Goal: Transaction & Acquisition: Purchase product/service

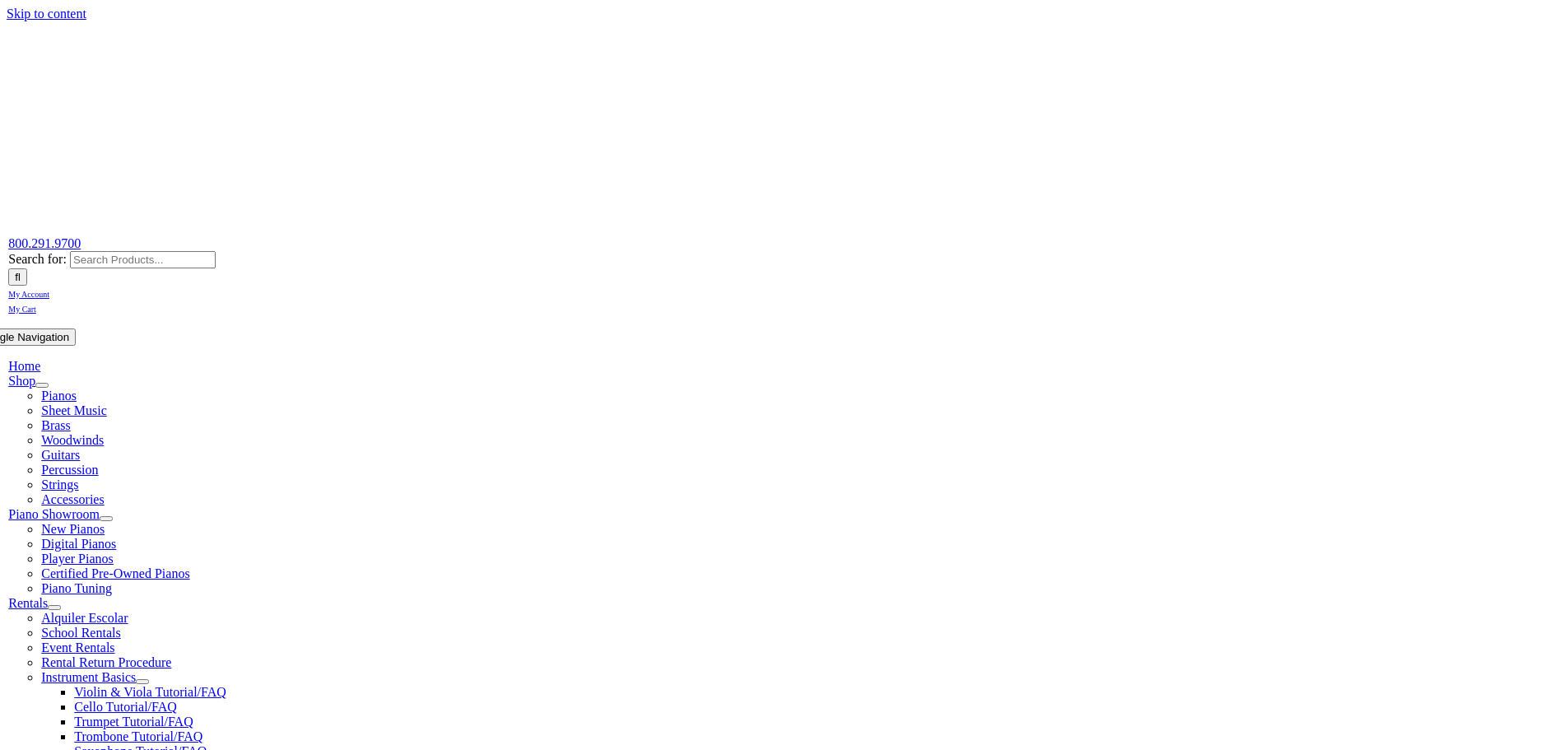
scroll to position [275, 0]
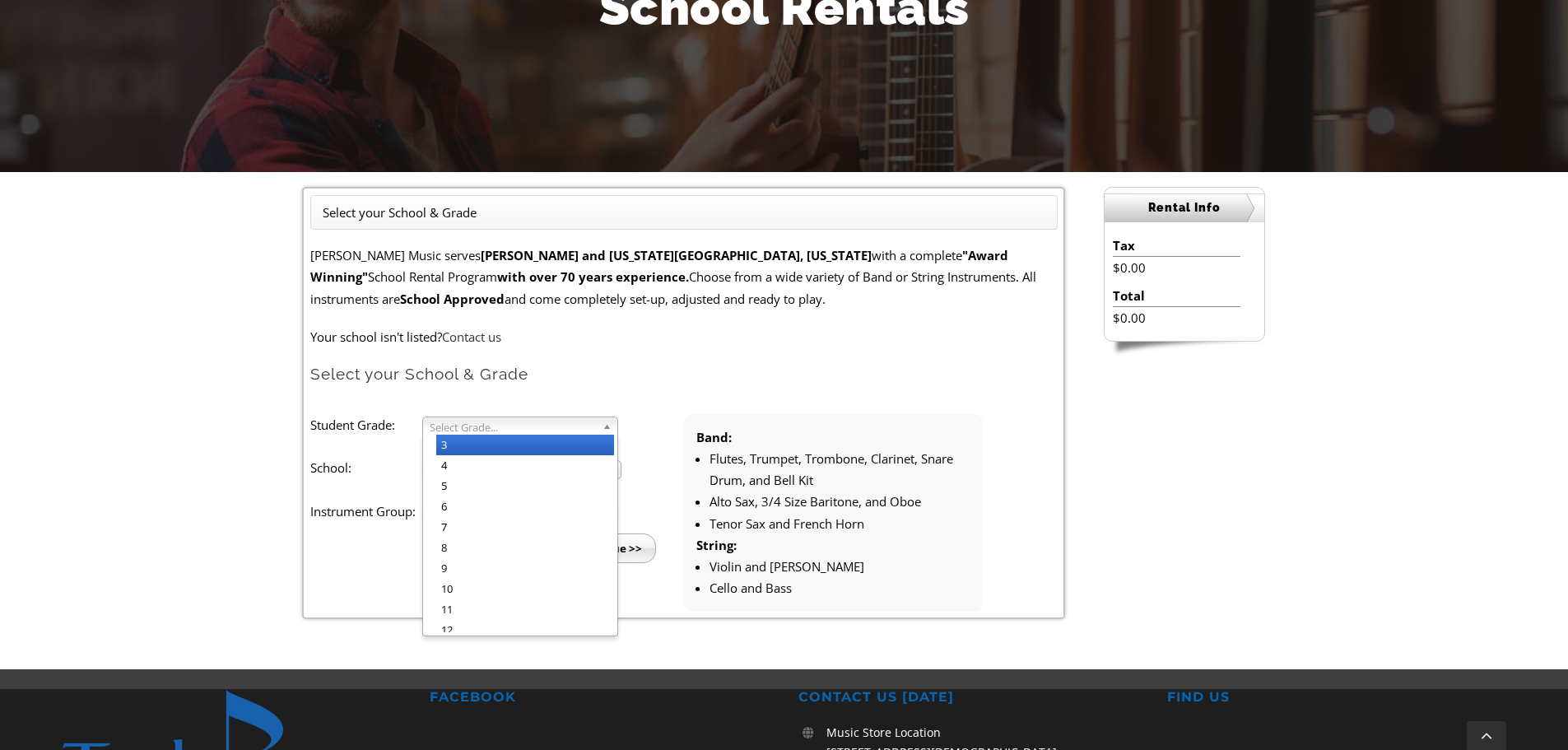
click at [592, 428] on span "Select Grade..." at bounding box center [512, 426] width 166 height 20
click at [575, 488] on li "5" at bounding box center [525, 486] width 177 height 21
click at [588, 468] on span "Select School..." at bounding box center [514, 471] width 170 height 20
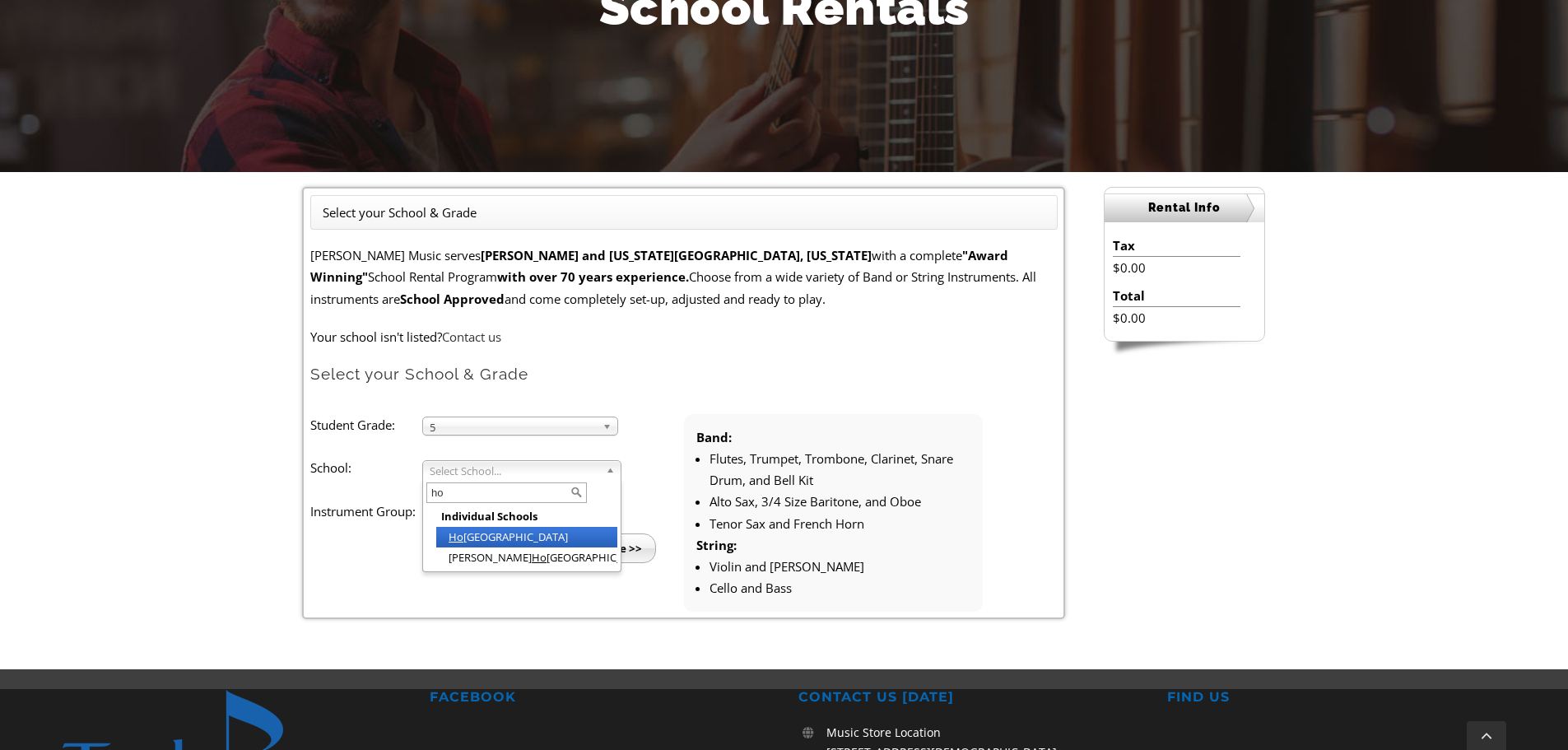
type input "ho"
click at [514, 532] on li "Ho pewell Elementary" at bounding box center [526, 537] width 181 height 21
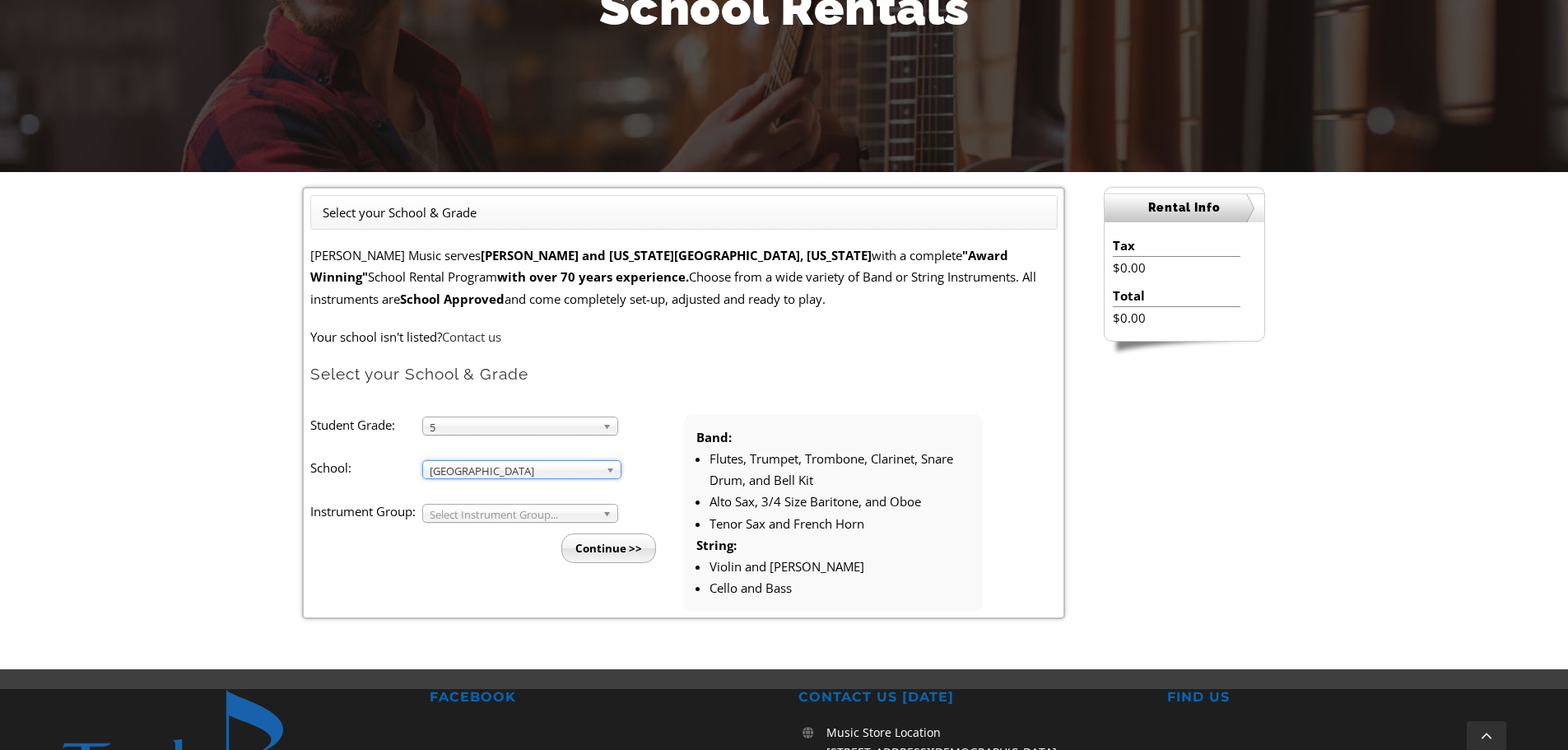
click at [519, 512] on span "Select Instrument Group..." at bounding box center [512, 514] width 166 height 20
click at [516, 557] on li "Strings" at bounding box center [525, 553] width 177 height 21
click at [592, 545] on input "Continue >>" at bounding box center [609, 547] width 94 height 29
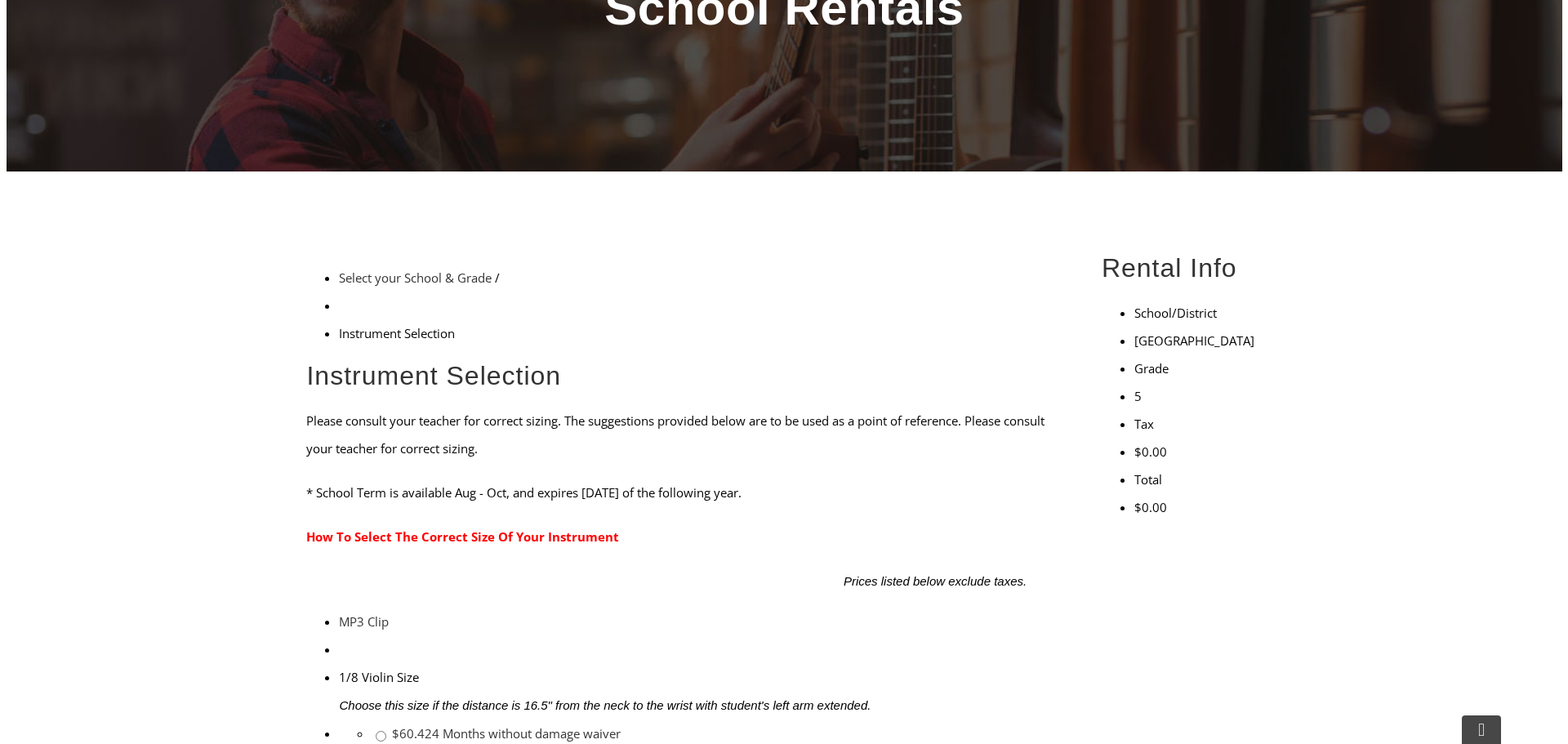
scroll to position [545, 0]
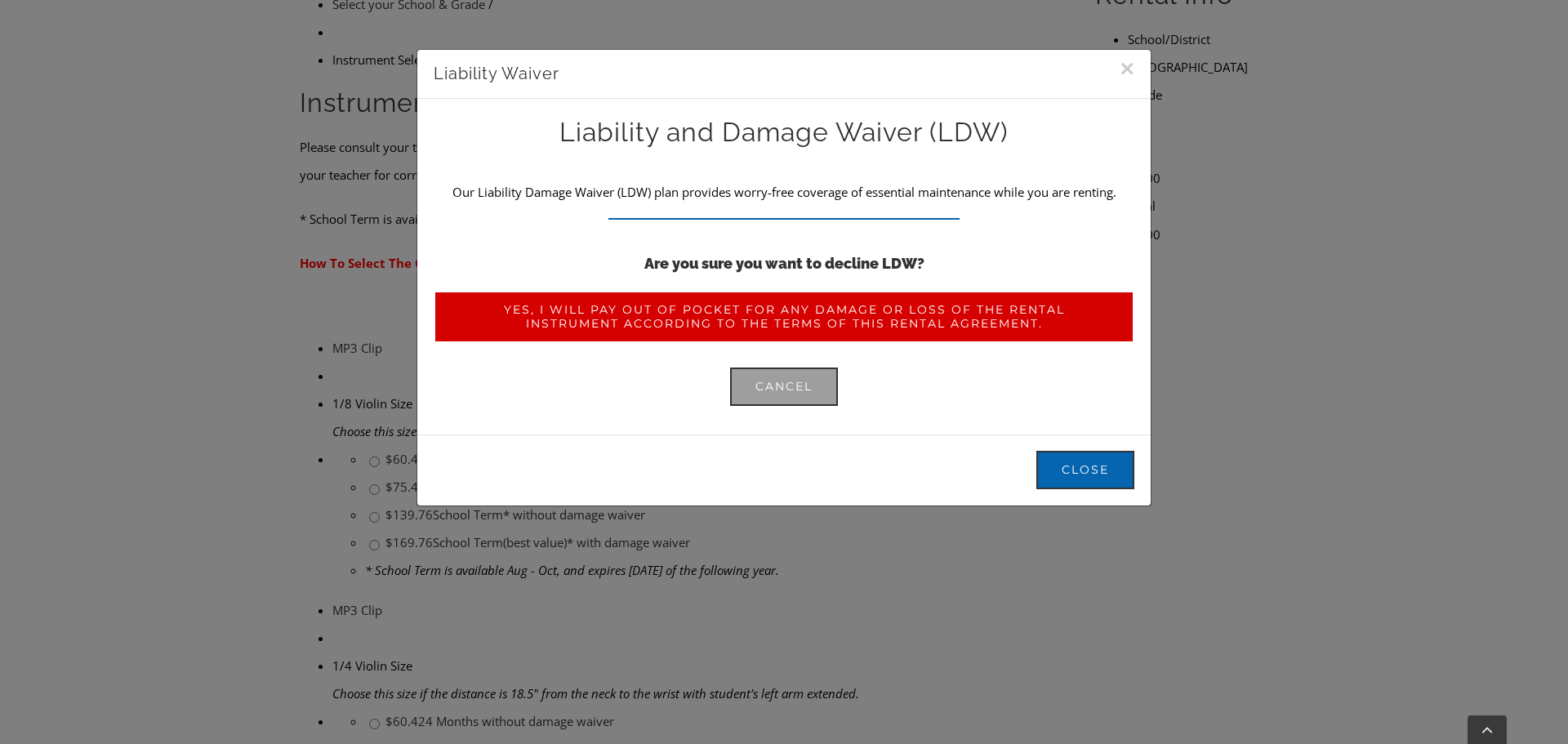
click at [940, 317] on span "Yes, I will pay out of pocket for any damage or loss of the rental instrument a…" at bounding box center [784, 317] width 651 height 28
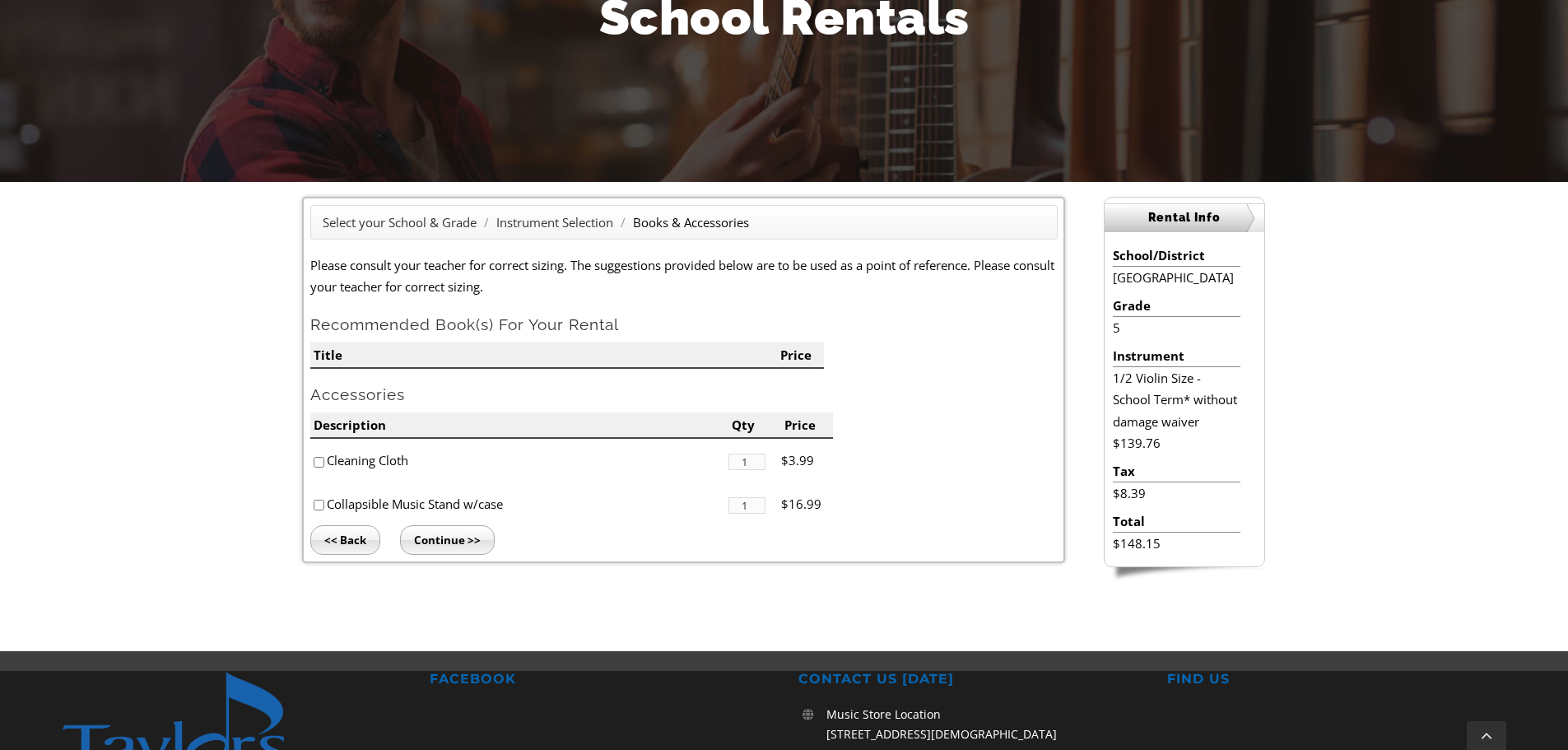
scroll to position [275, 0]
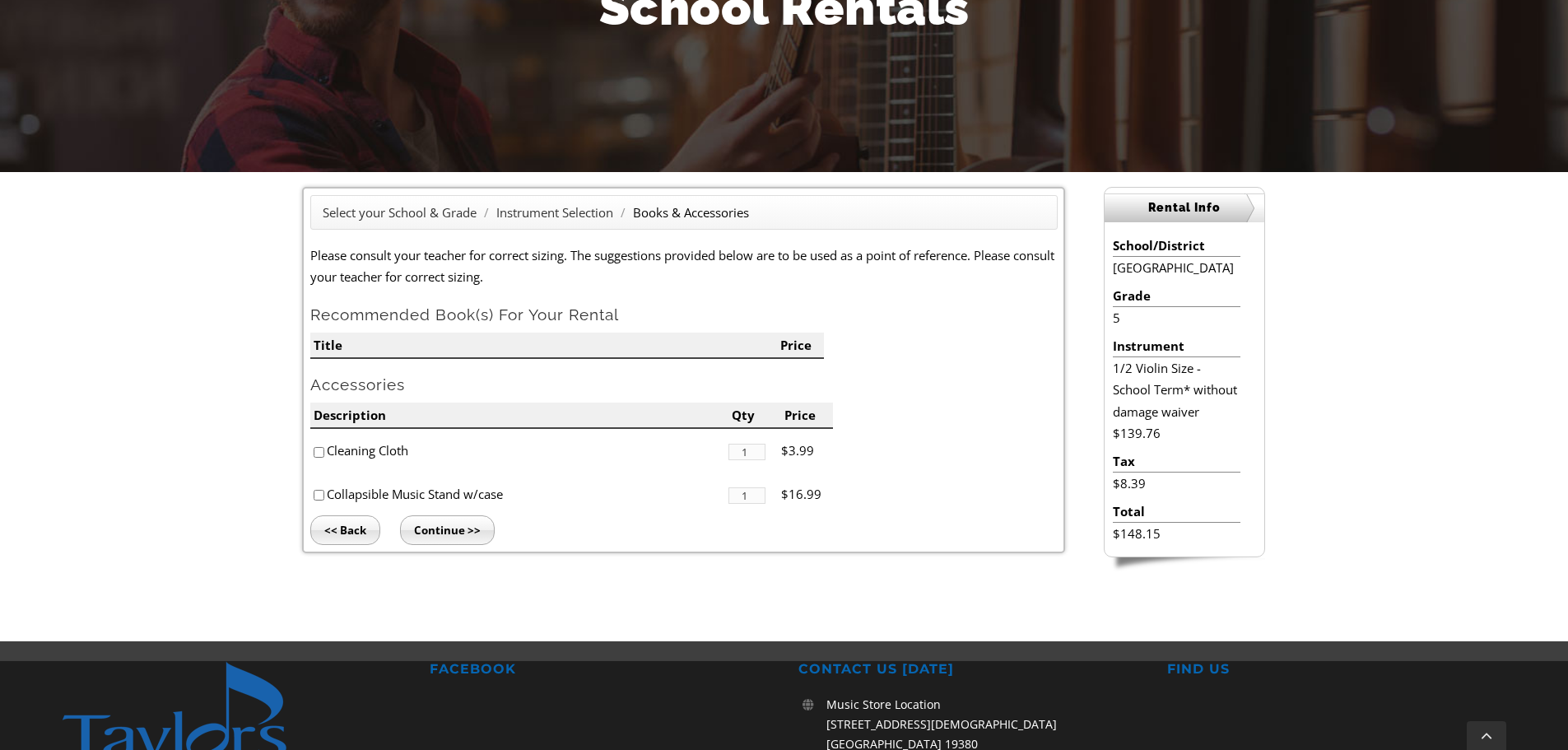
click at [469, 523] on input "Continue >>" at bounding box center [447, 529] width 94 height 29
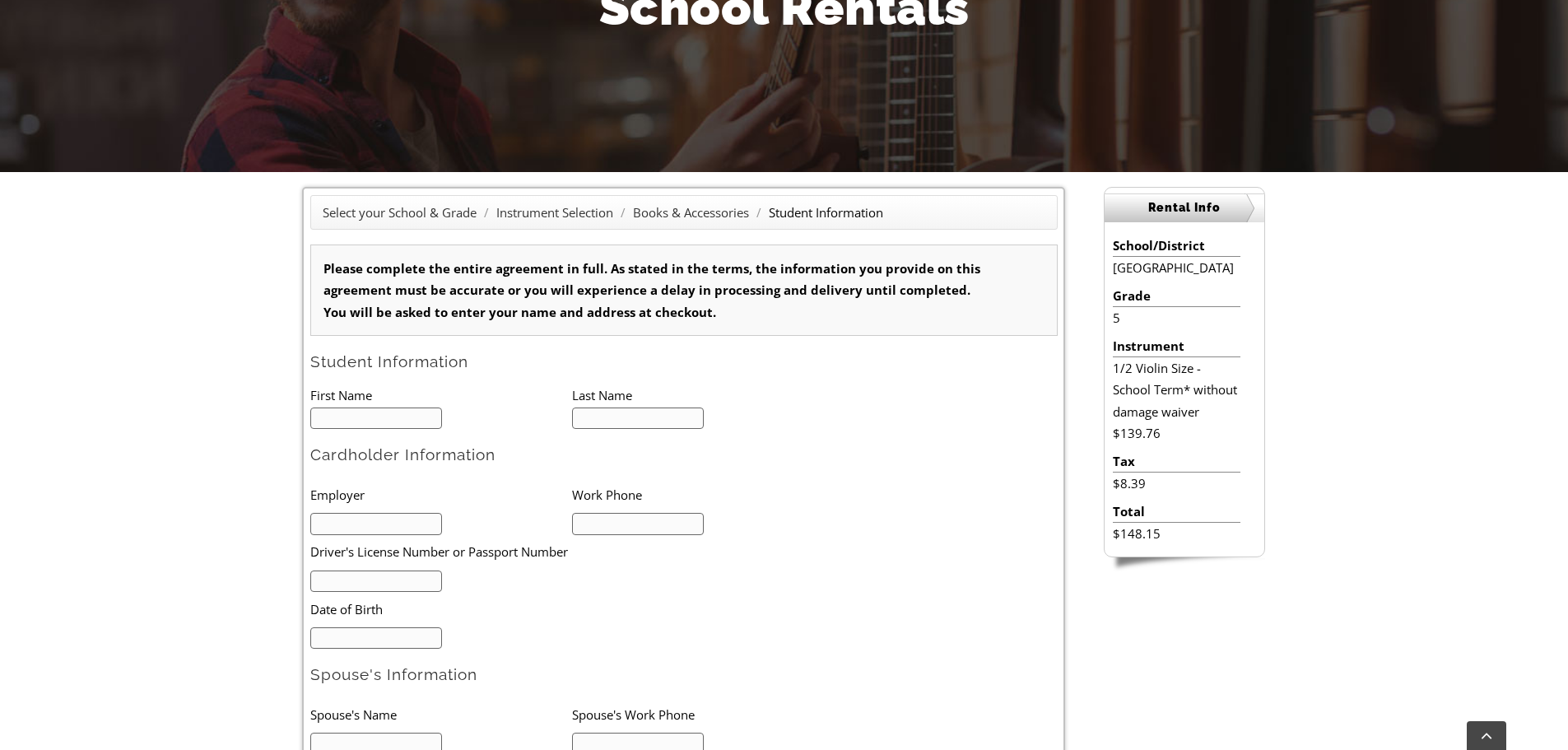
click at [376, 417] on input "text" at bounding box center [376, 419] width 132 height 23
type input "1"
type input "Anna Lee"
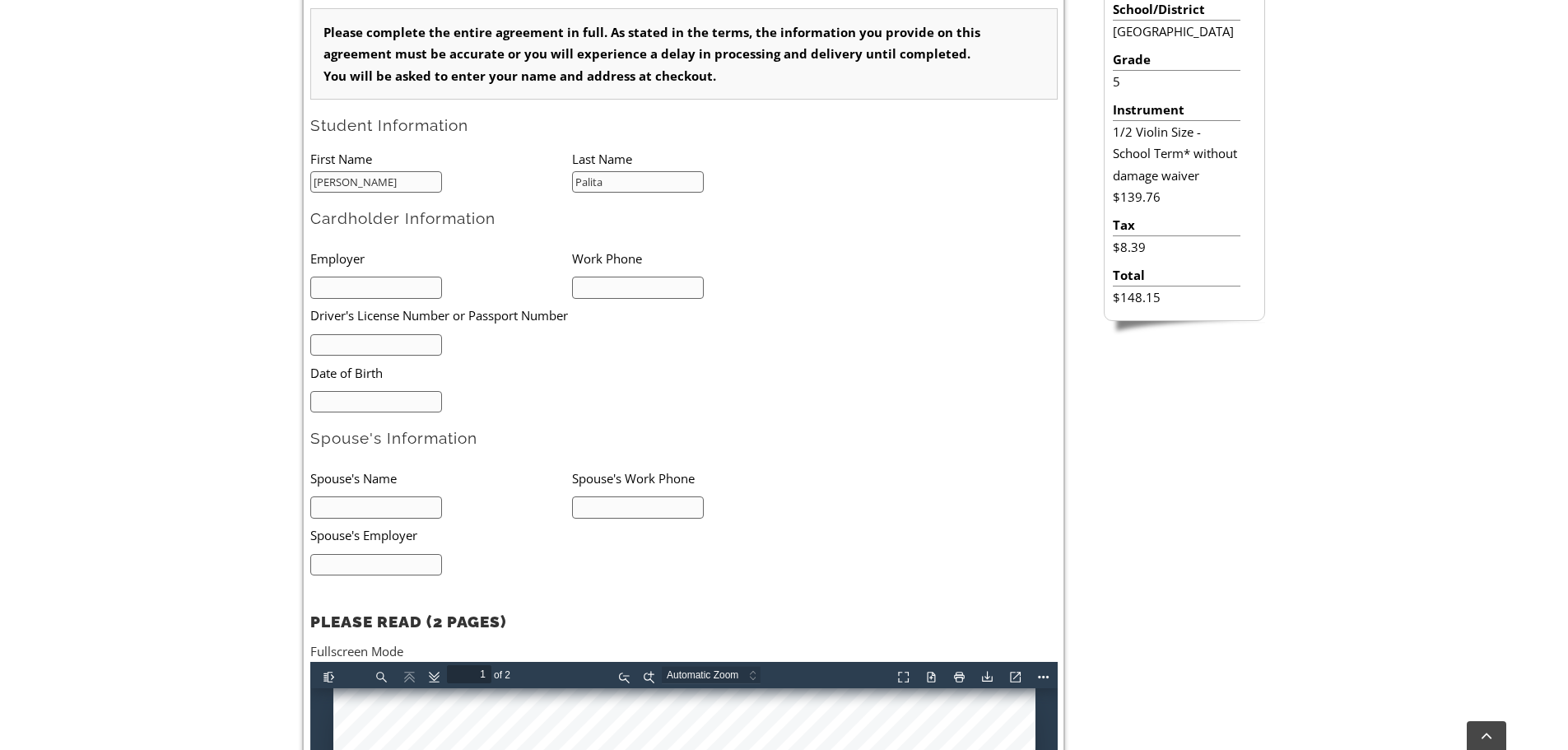
scroll to position [549, 0]
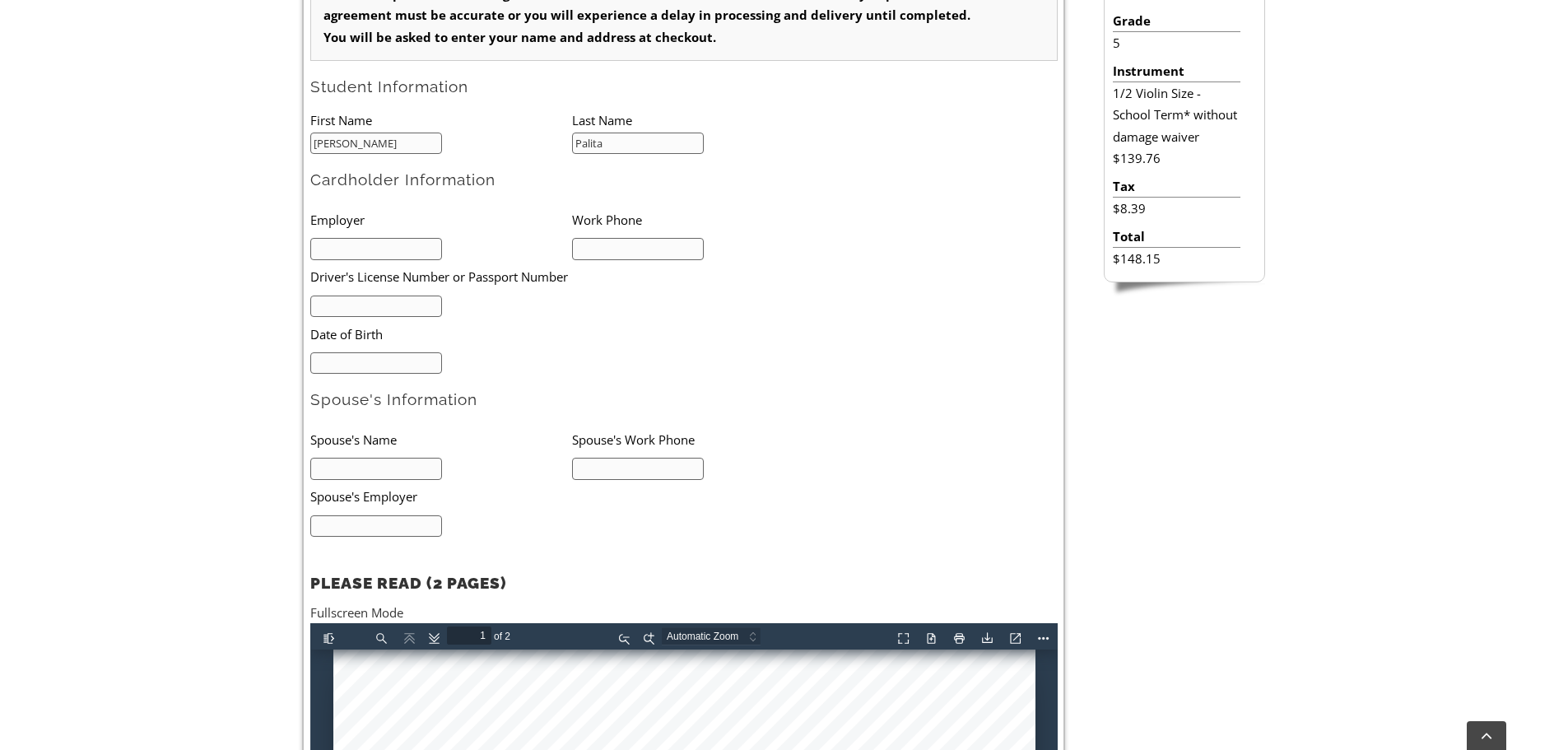
type input "Palita"
click at [366, 466] on input "text" at bounding box center [376, 469] width 132 height 23
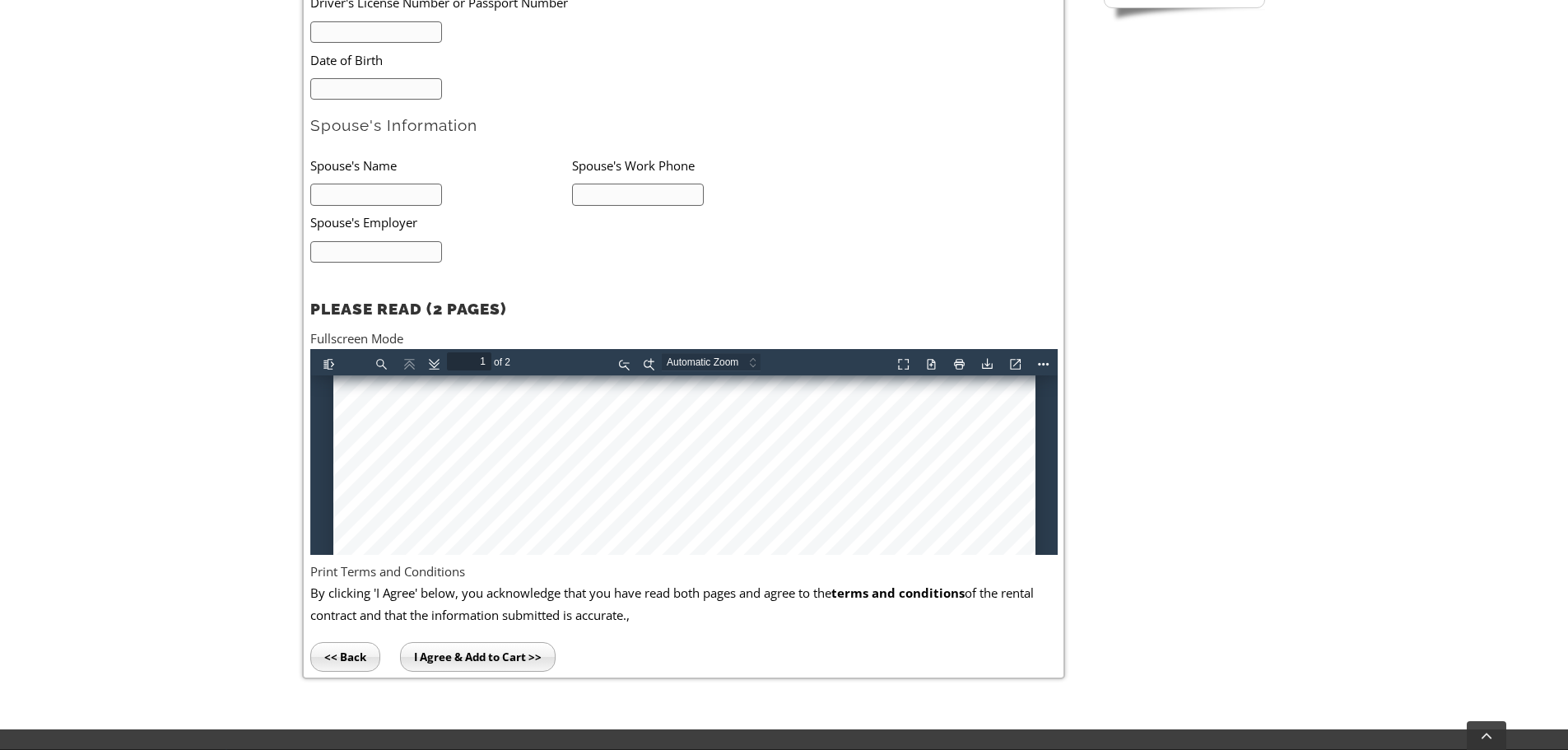
scroll to position [1098, 0]
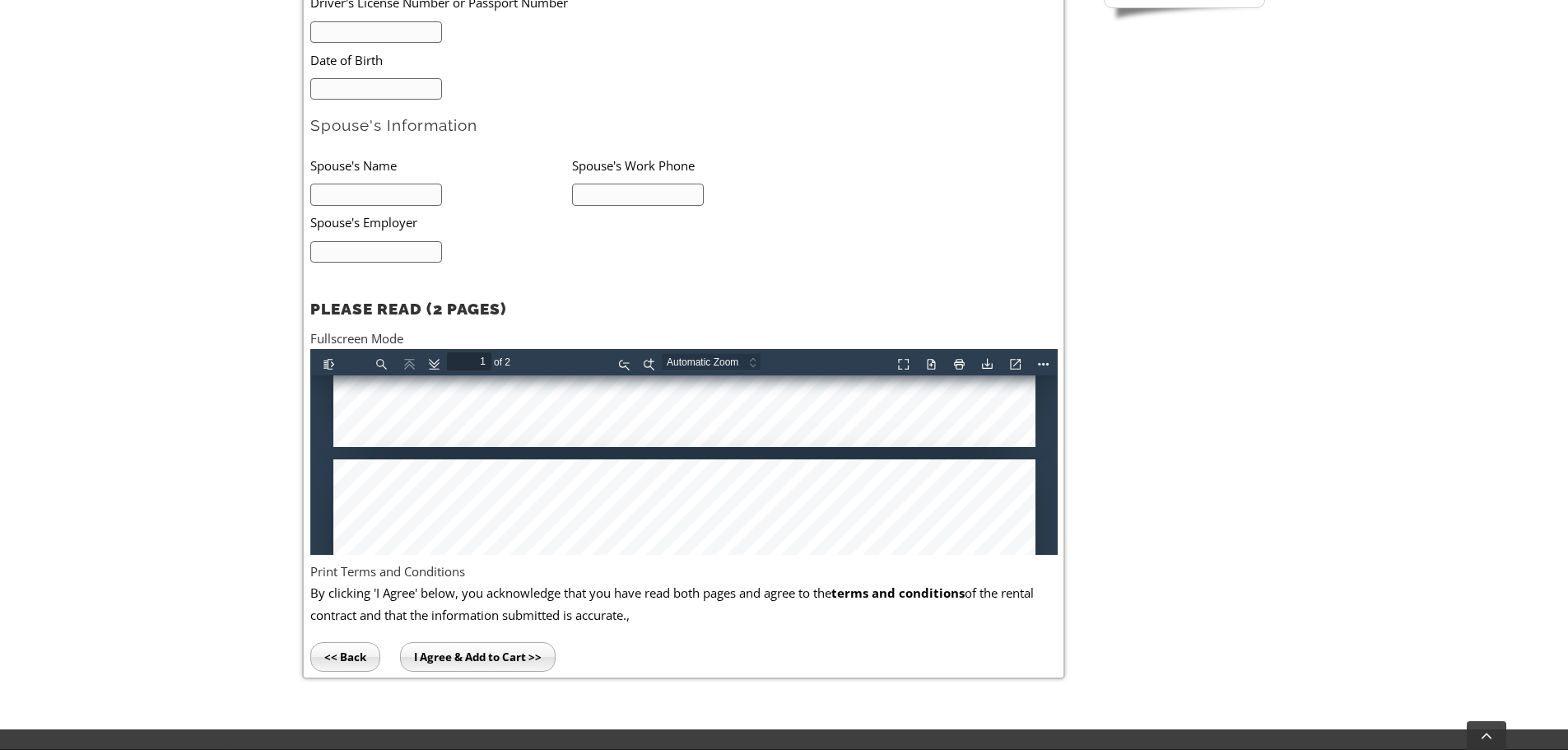
type input "2"
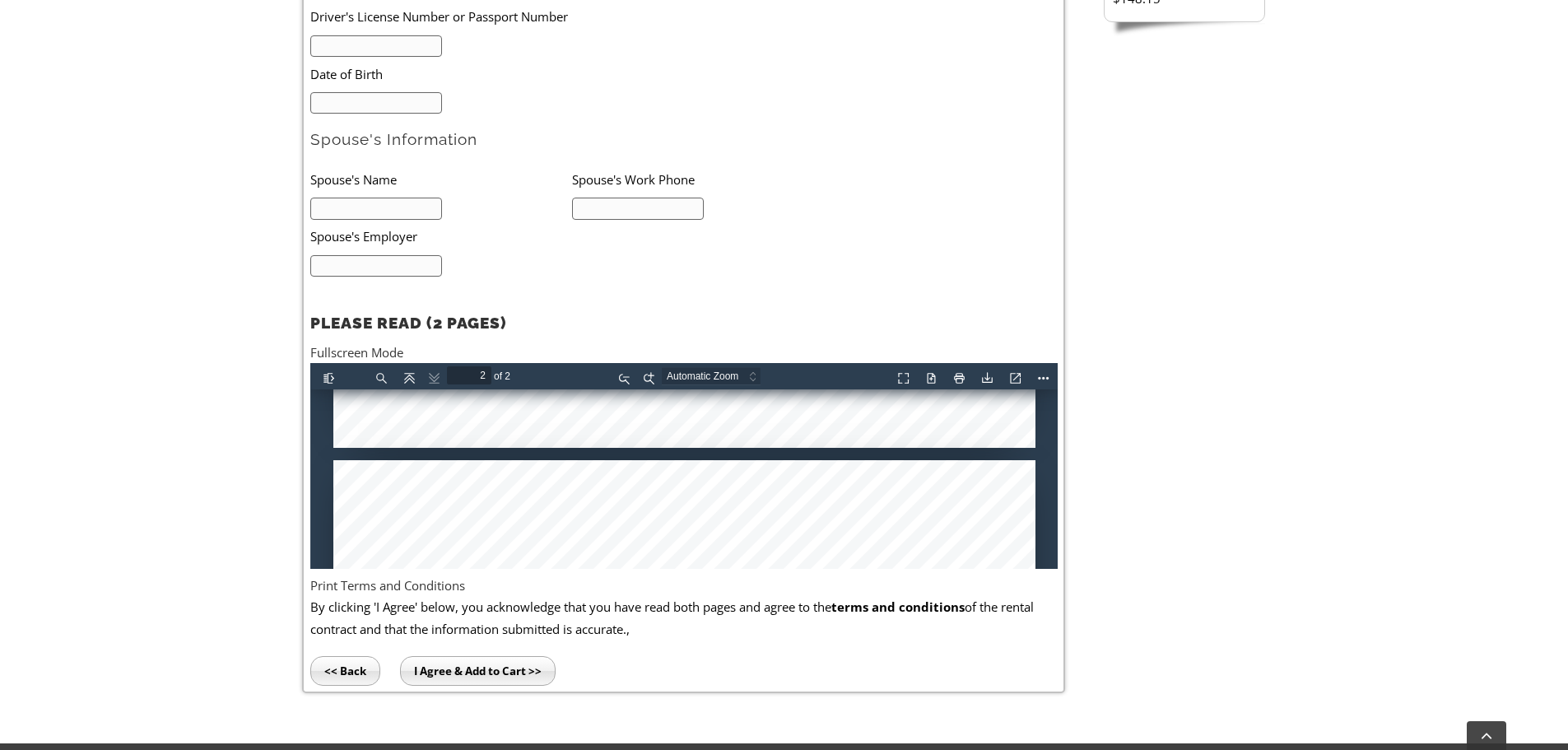
scroll to position [824, 0]
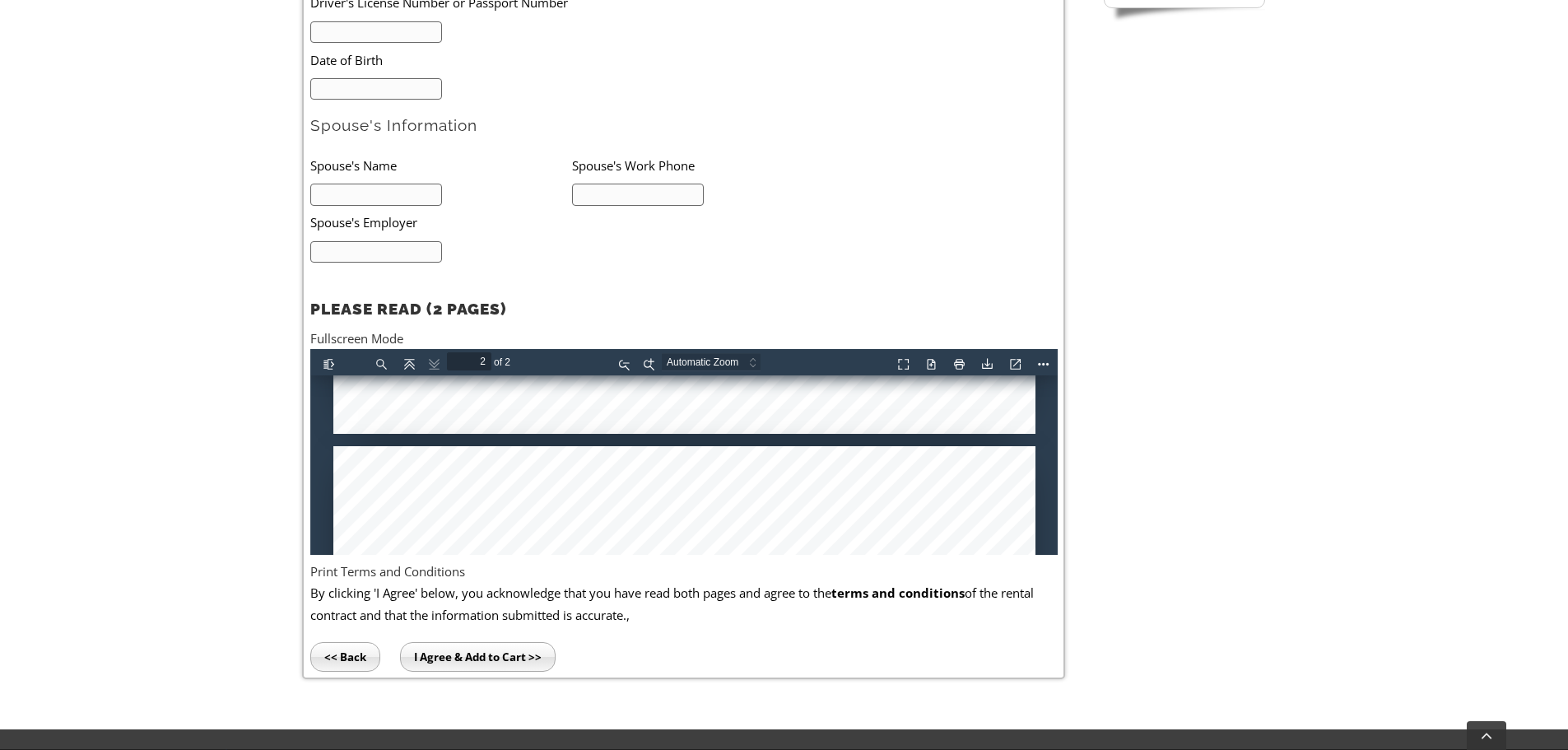
click at [486, 658] on input "I Agree & Add to Cart >>" at bounding box center [477, 657] width 156 height 29
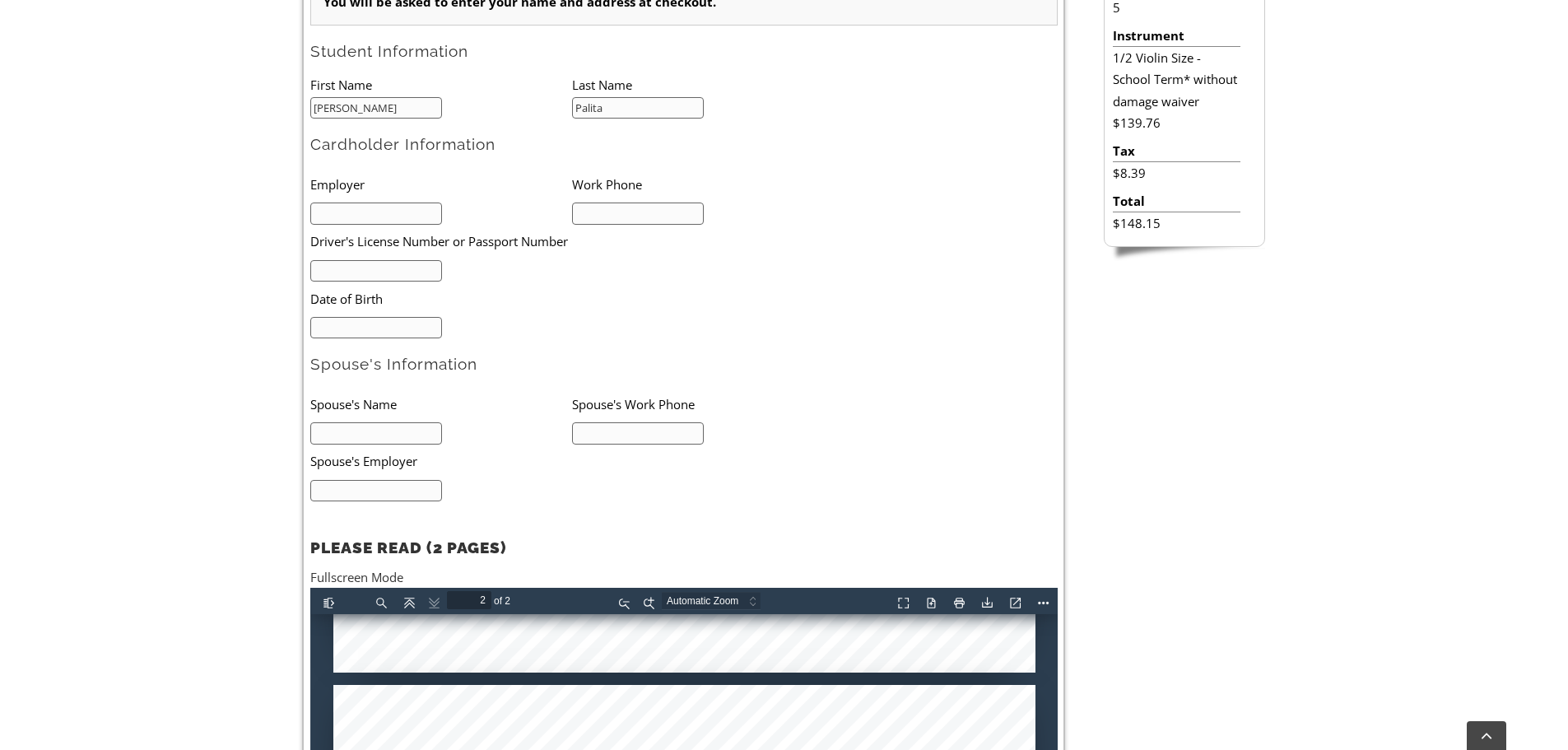
scroll to position [549, 0]
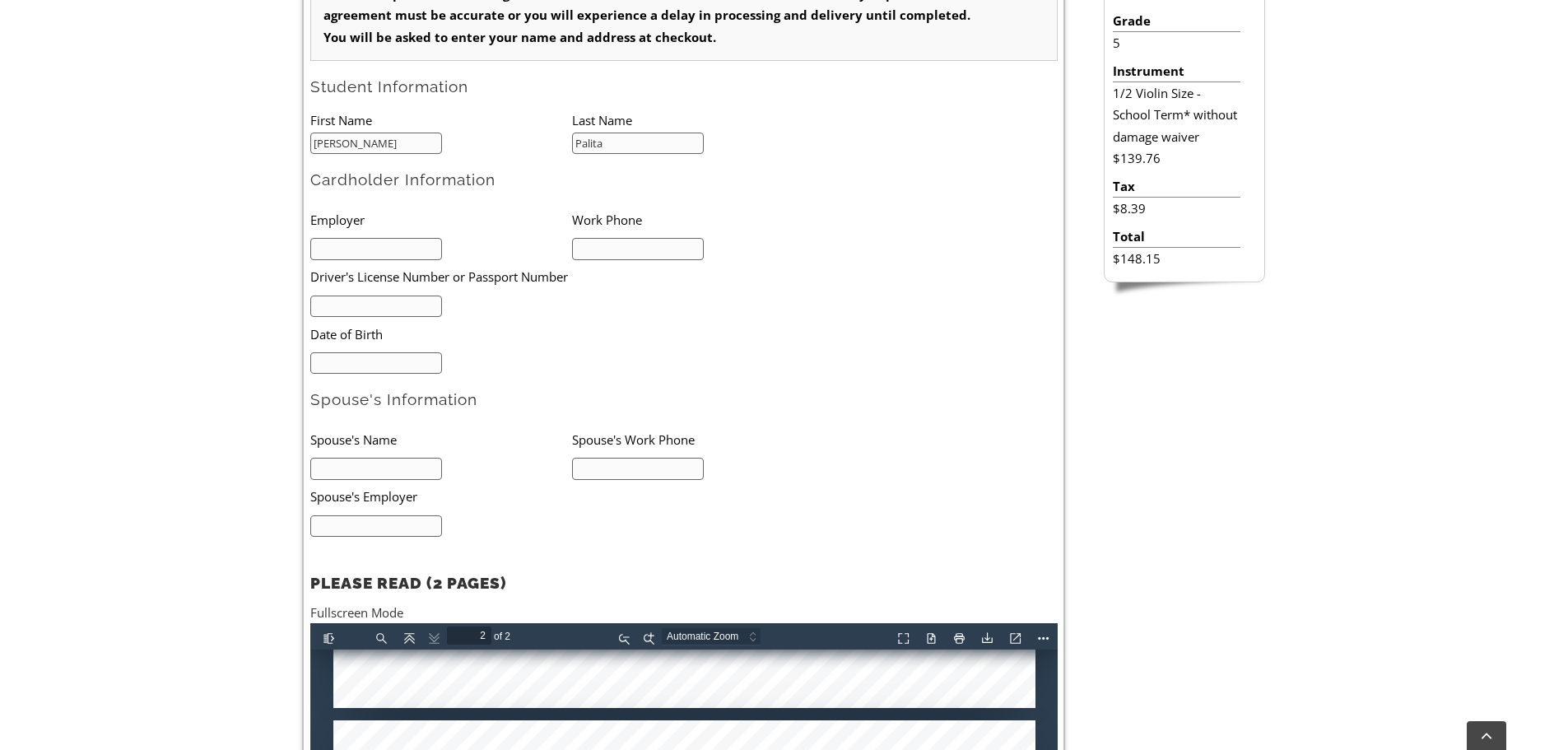
click at [352, 248] on input "text" at bounding box center [376, 249] width 132 height 23
click at [618, 246] on input "text" at bounding box center [638, 249] width 132 height 23
type input "4849834021"
type input "mm/dd/yyyy"
click at [325, 364] on input "mm/dd/yyyy" at bounding box center [376, 363] width 132 height 23
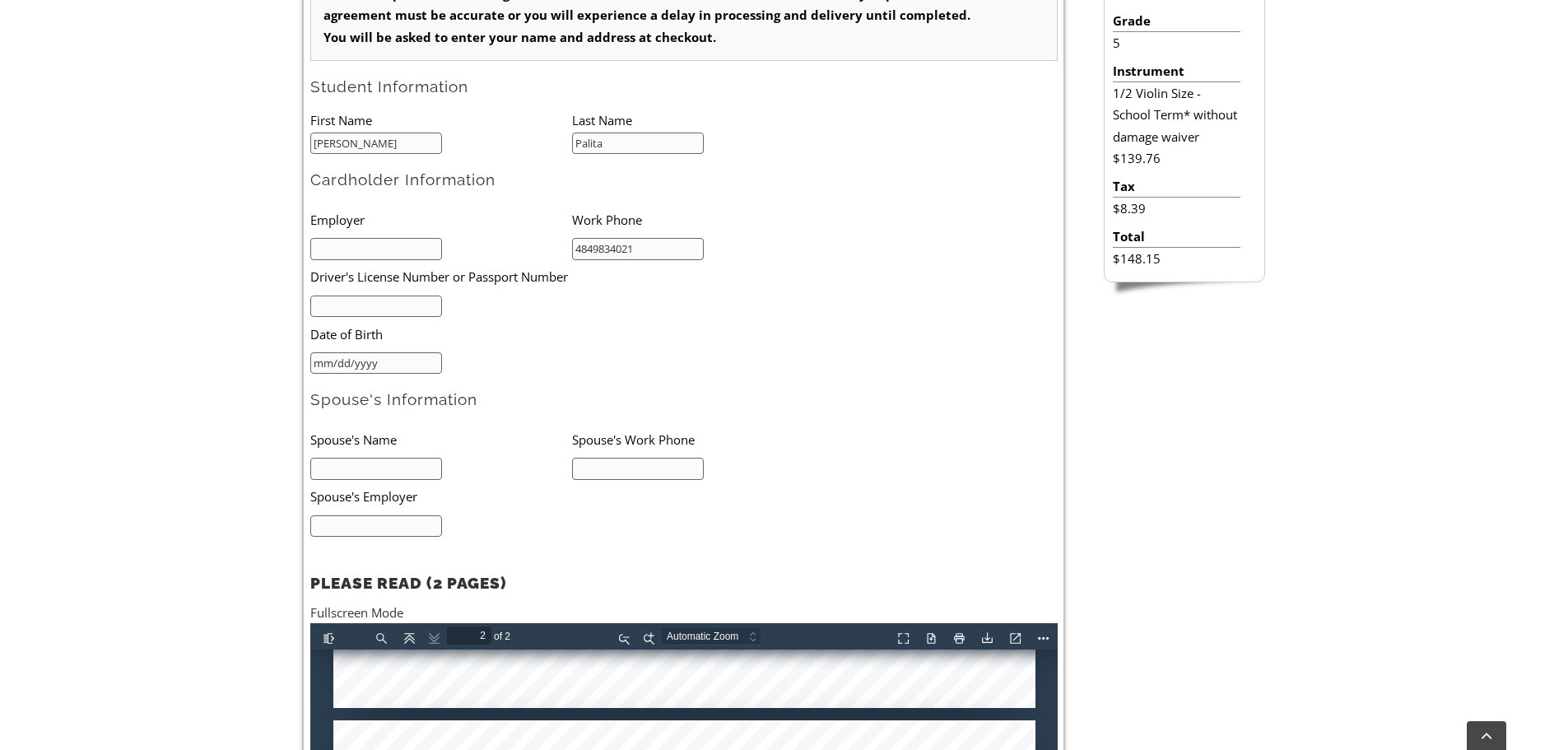
scroll to position [275, 0]
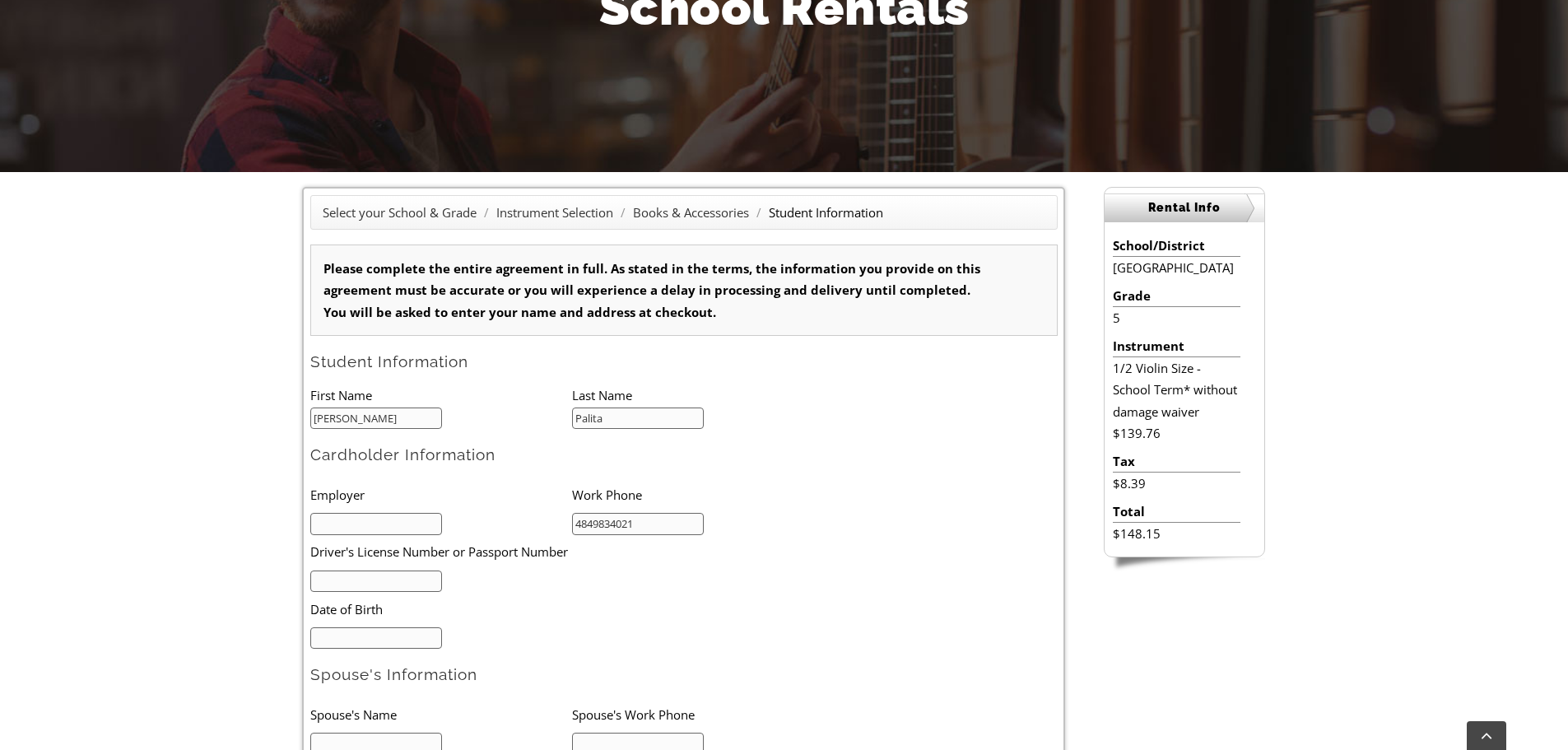
click at [362, 575] on input "text" at bounding box center [376, 582] width 132 height 23
type input "mm/dd/yyyy"
click at [347, 634] on input "mm/dd/yyyy" at bounding box center [376, 639] width 132 height 23
drag, startPoint x: 376, startPoint y: 411, endPoint x: 297, endPoint y: 413, distance: 79.0
click at [297, 413] on div "Select your School & Grade / Instrument Selection / Books & Accessories / Stude…" at bounding box center [683, 708] width 801 height 1042
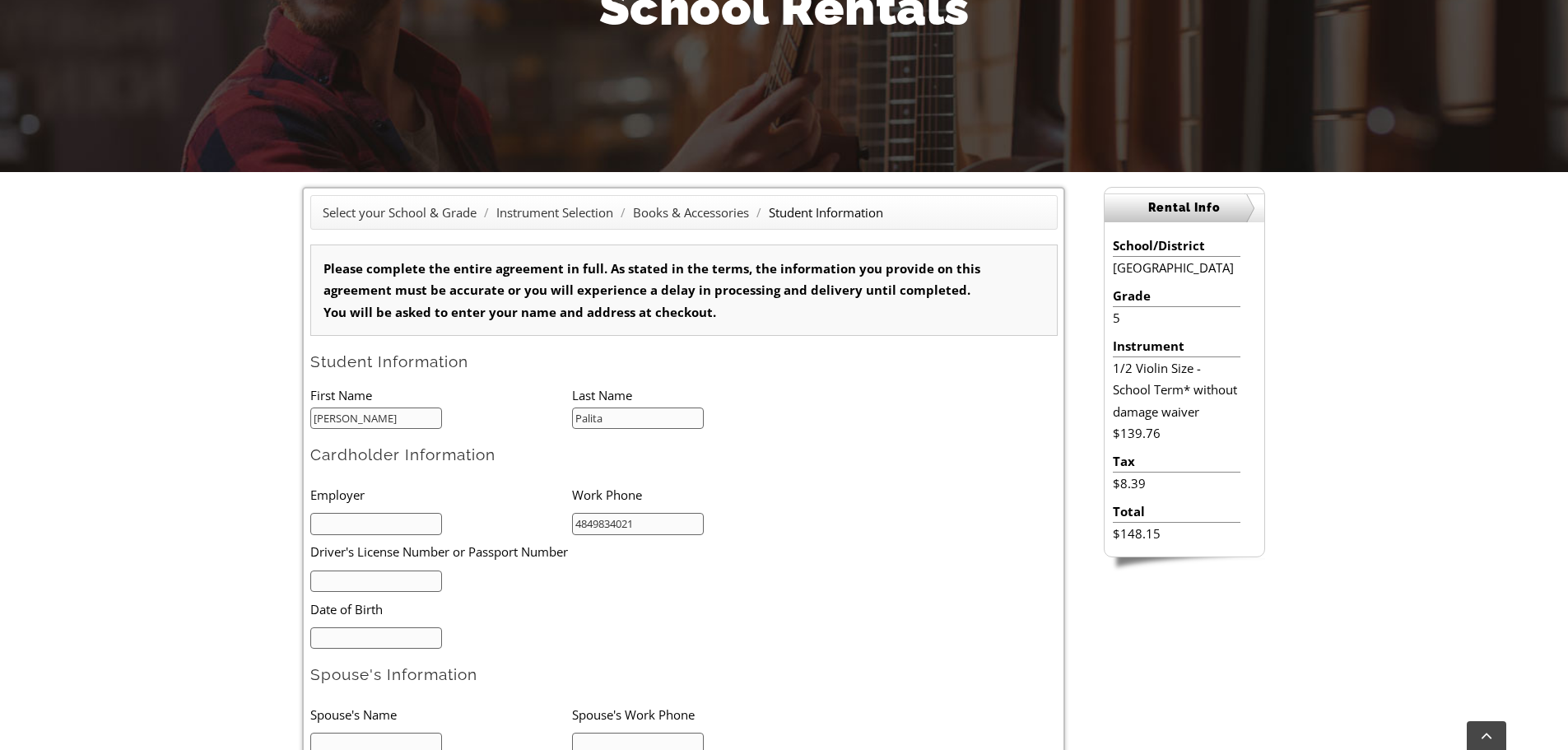
click at [326, 525] on input "text" at bounding box center [376, 525] width 132 height 23
click at [325, 579] on input "text" at bounding box center [376, 582] width 132 height 23
click at [378, 637] on input "mm/dd/yyyy" at bounding box center [376, 639] width 132 height 23
type input "10/24/1982"
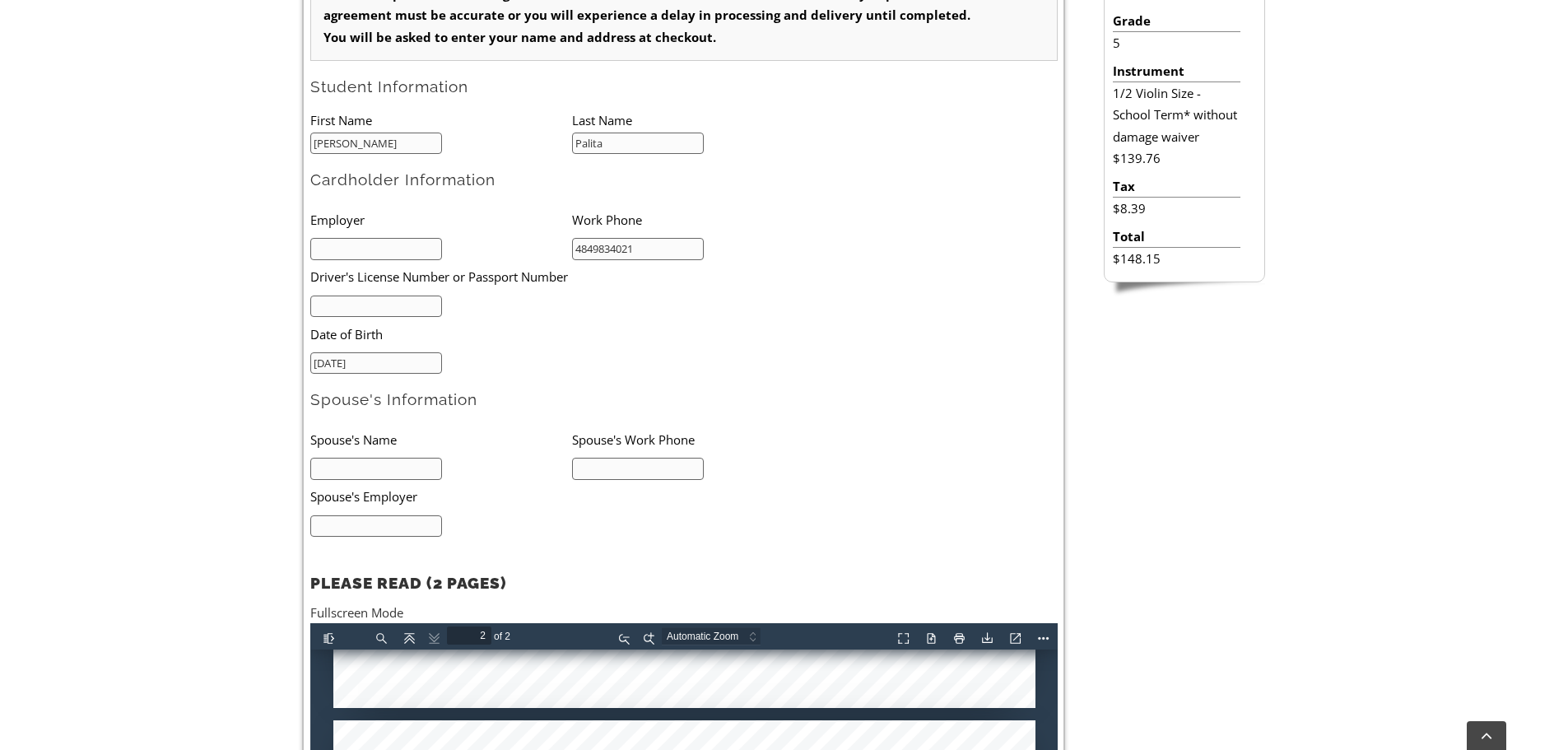
click at [333, 467] on input "text" at bounding box center [376, 469] width 132 height 23
type input "John Palita"
click at [635, 468] on input "text" at bounding box center [638, 469] width 132 height 23
type input "4843548642"
click at [354, 531] on input "text" at bounding box center [376, 526] width 132 height 23
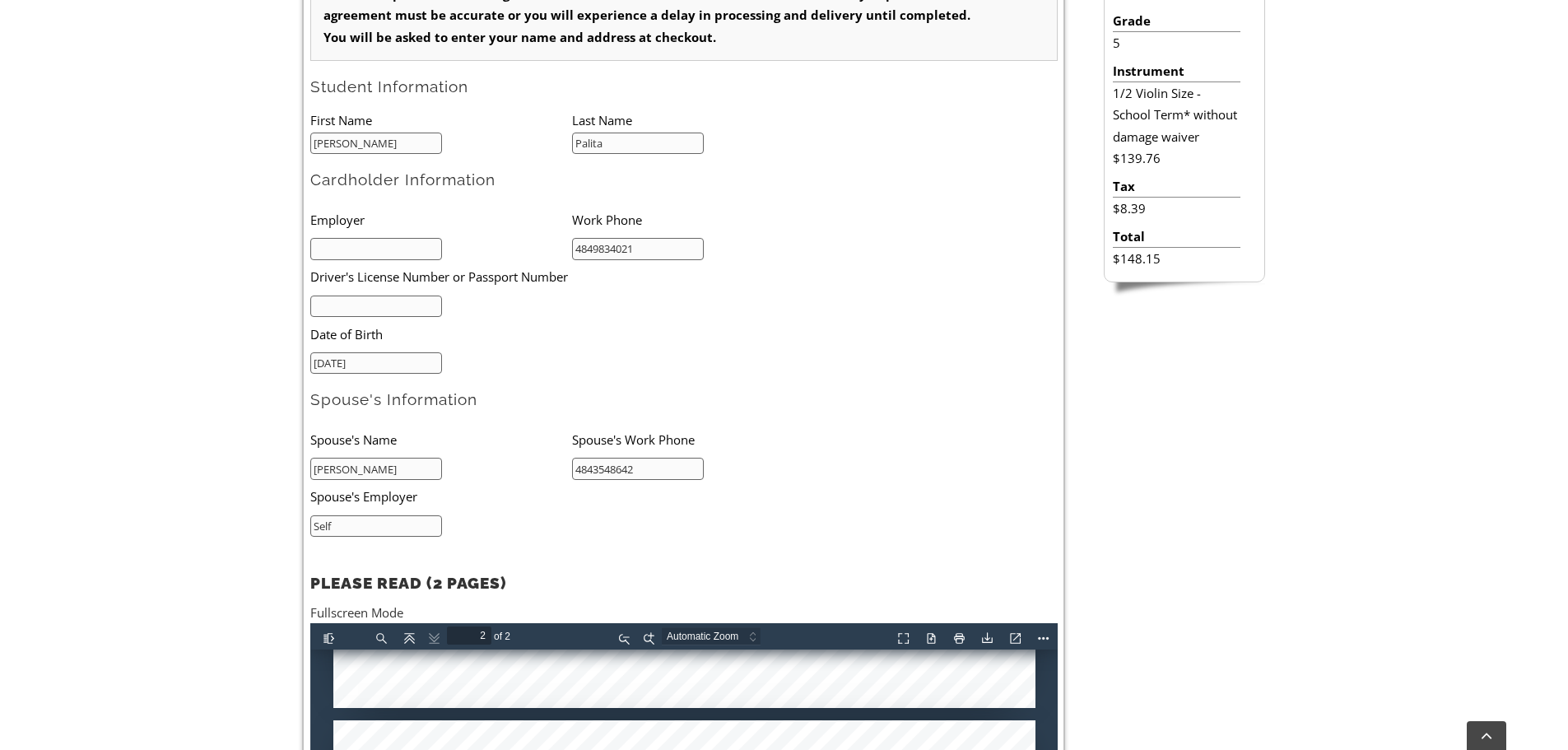
type input "Self"
click at [320, 254] on input "text" at bounding box center [376, 249] width 132 height 23
type input "Self"
click at [328, 305] on input "text" at bounding box center [376, 307] width 132 height 23
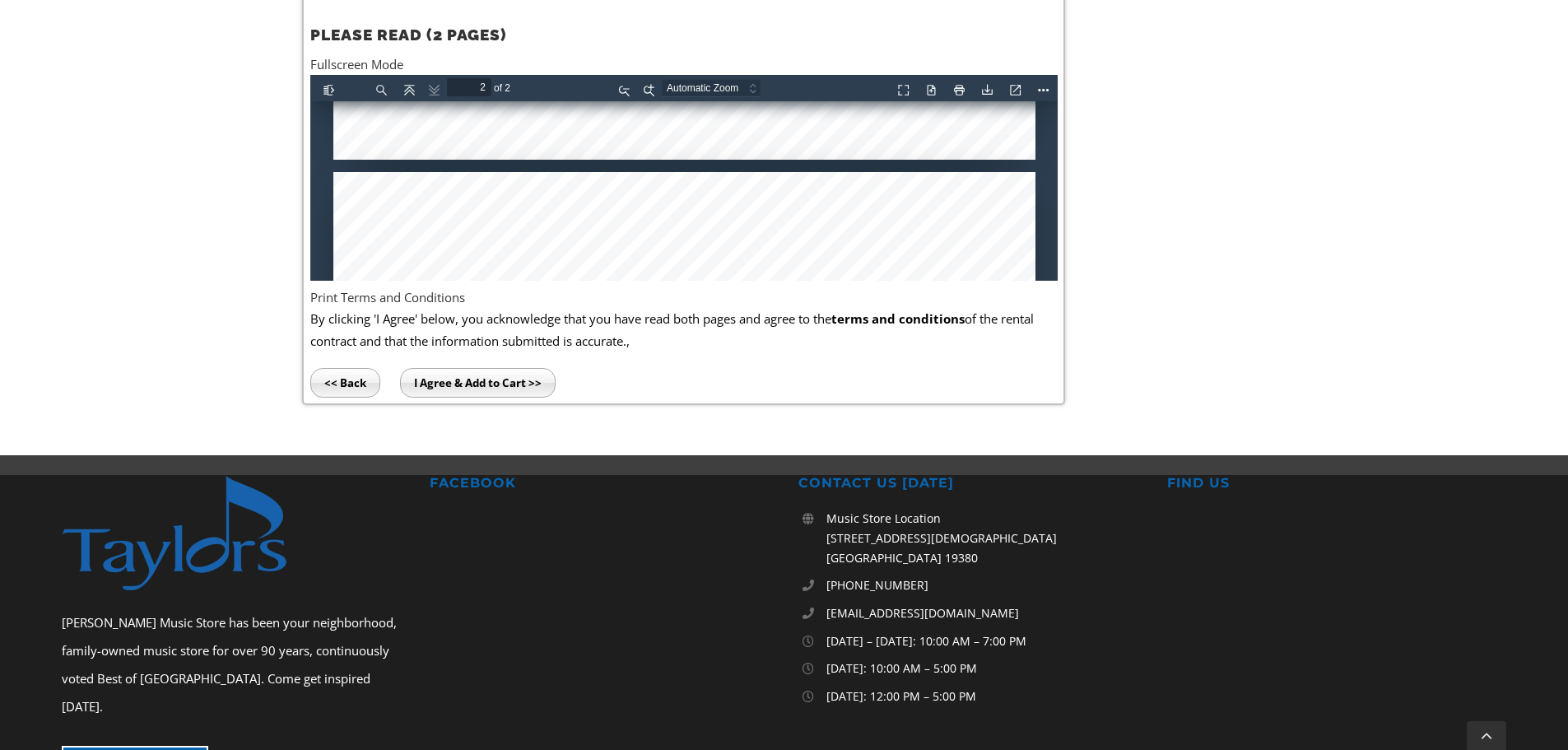
type input "26364142"
click at [470, 376] on input "I Agree & Add to Cart >>" at bounding box center [477, 382] width 156 height 29
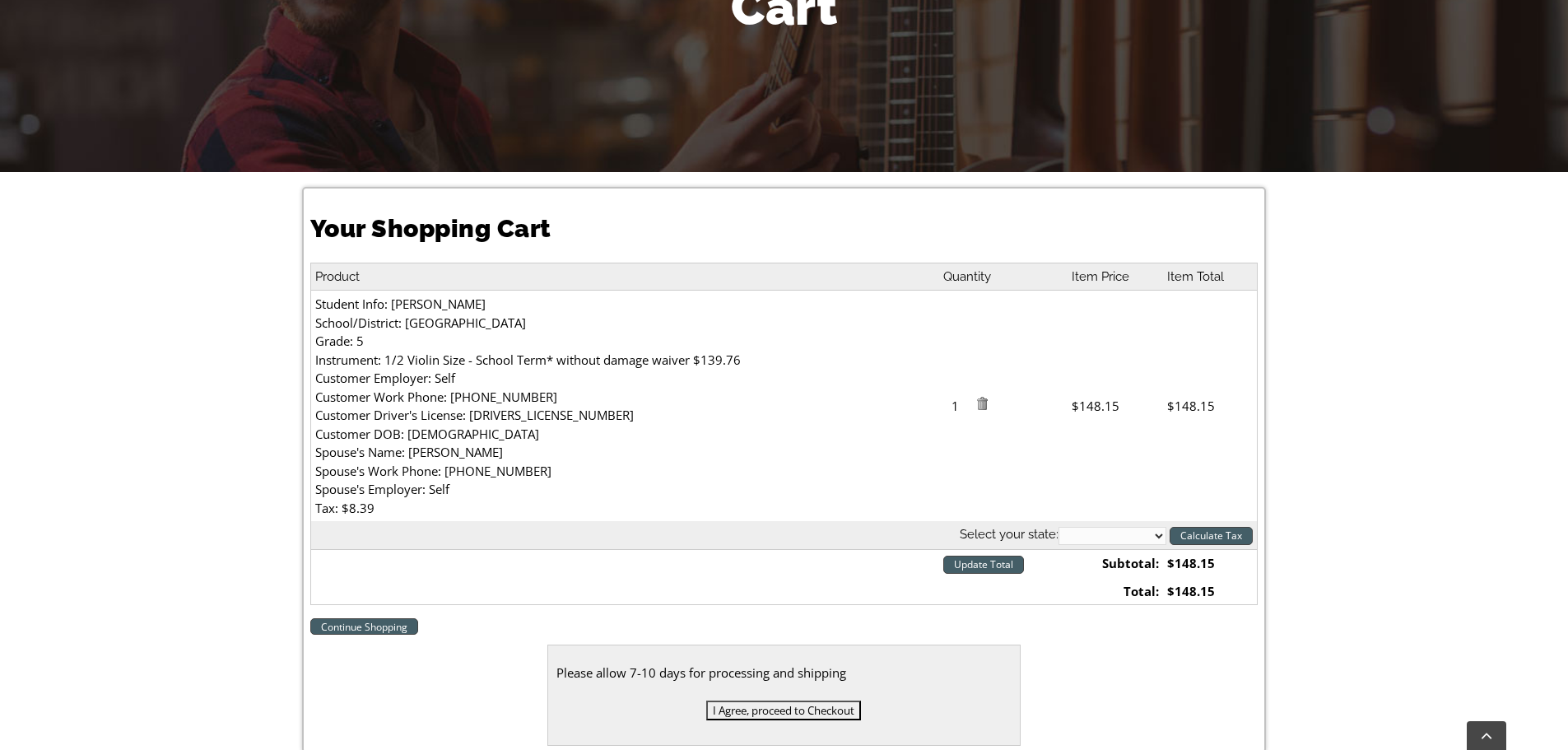
scroll to position [549, 0]
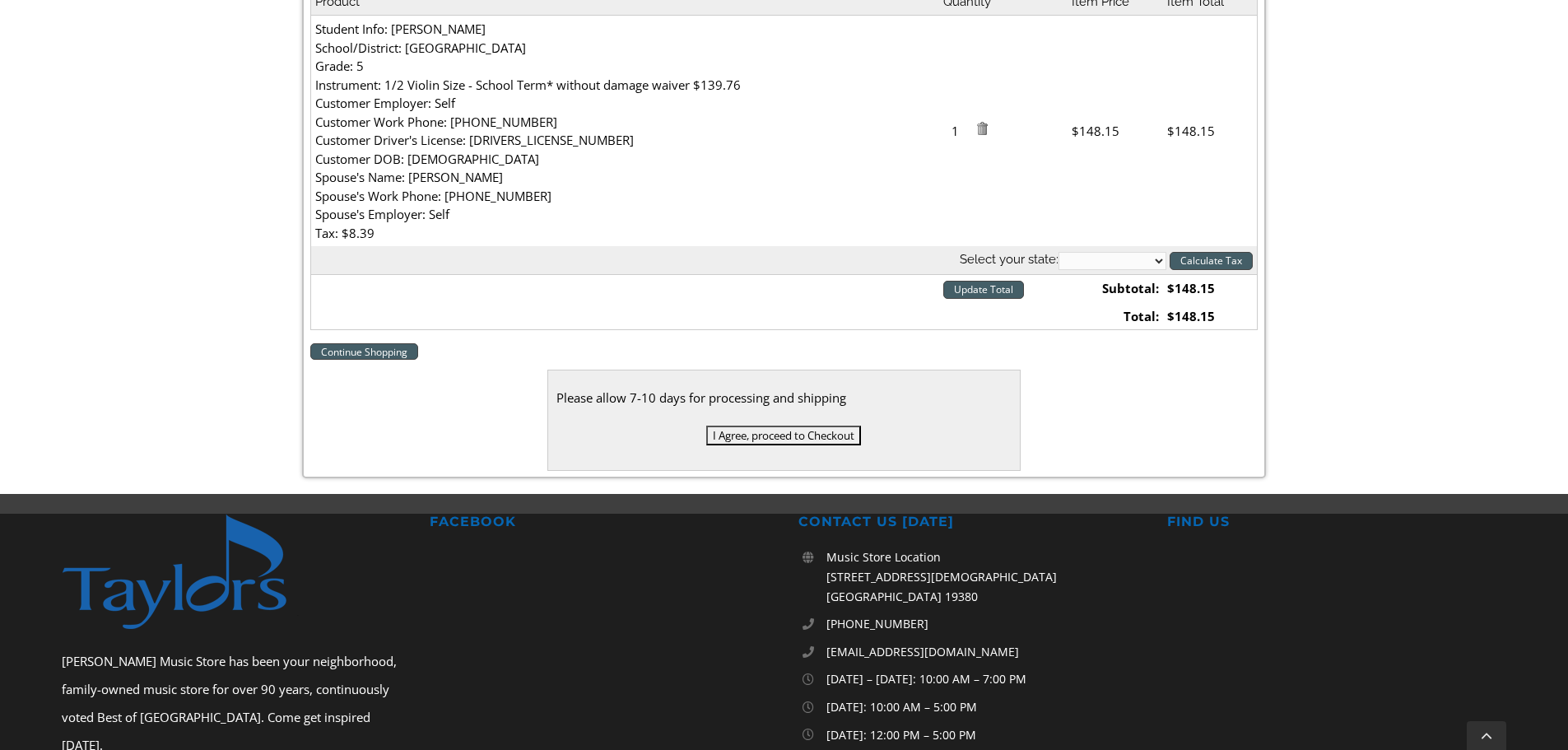
click at [819, 434] on input "I Agree, proceed to Checkout" at bounding box center [784, 435] width 155 height 20
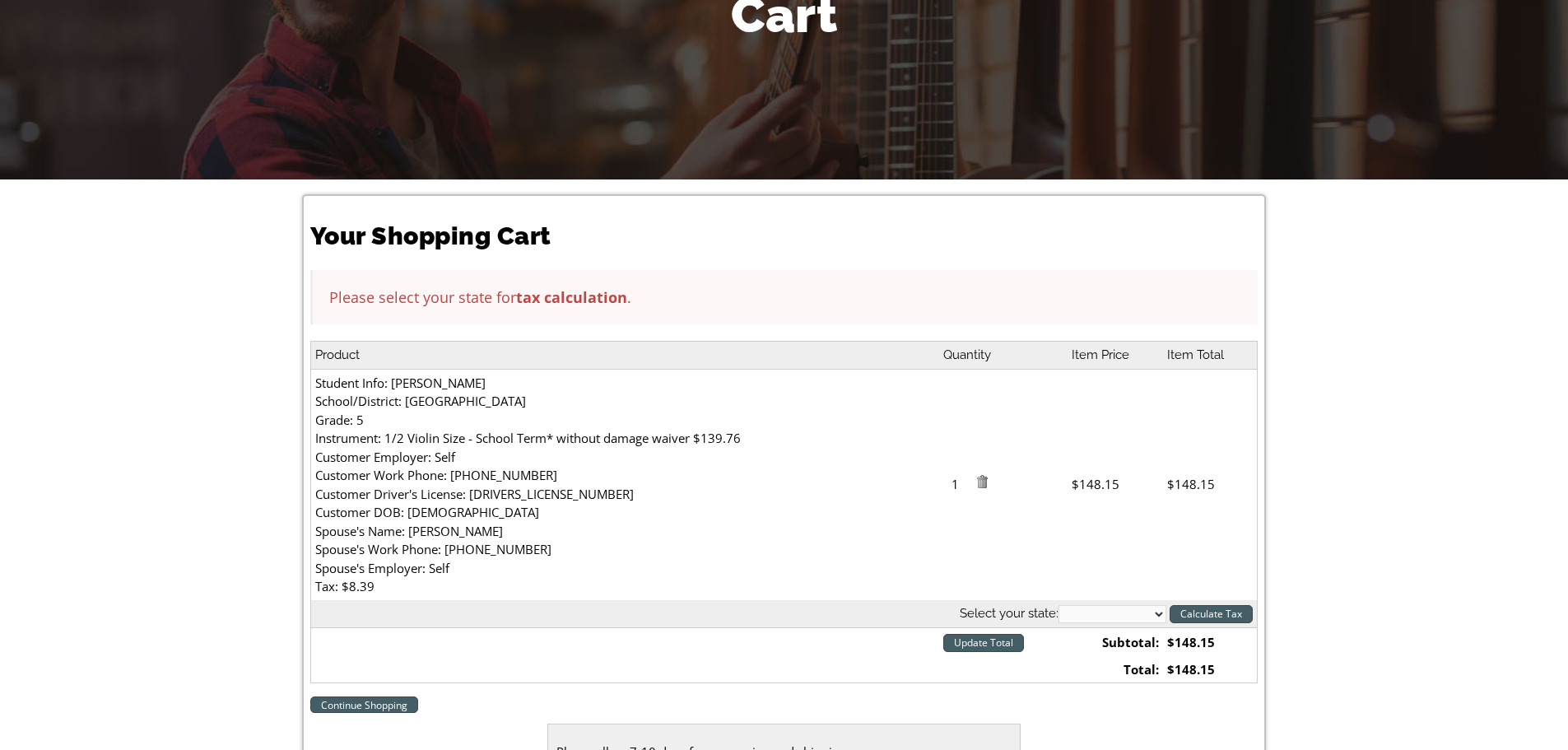
scroll to position [275, 0]
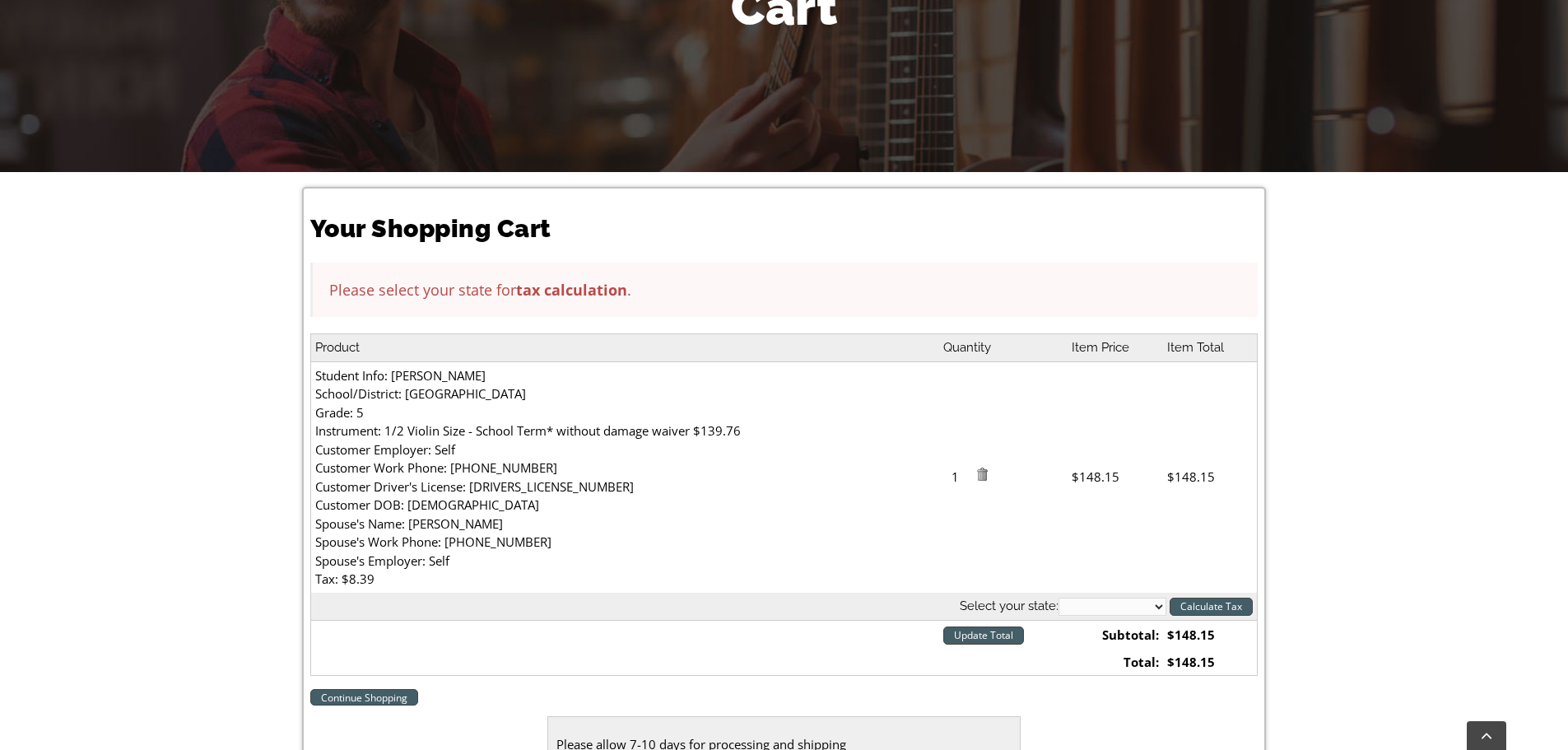
click at [1127, 601] on select "Alabama Alaska Arizona Arkansas California Colorado Connecticut Delaware D. C. …" at bounding box center [1112, 606] width 108 height 18
select select "PA"
click at [1059, 597] on select "Alabama Alaska Arizona Arkansas California Colorado Connecticut Delaware D. C. …" at bounding box center [1112, 606] width 108 height 18
click at [1240, 603] on input "Calculate Tax" at bounding box center [1211, 606] width 83 height 18
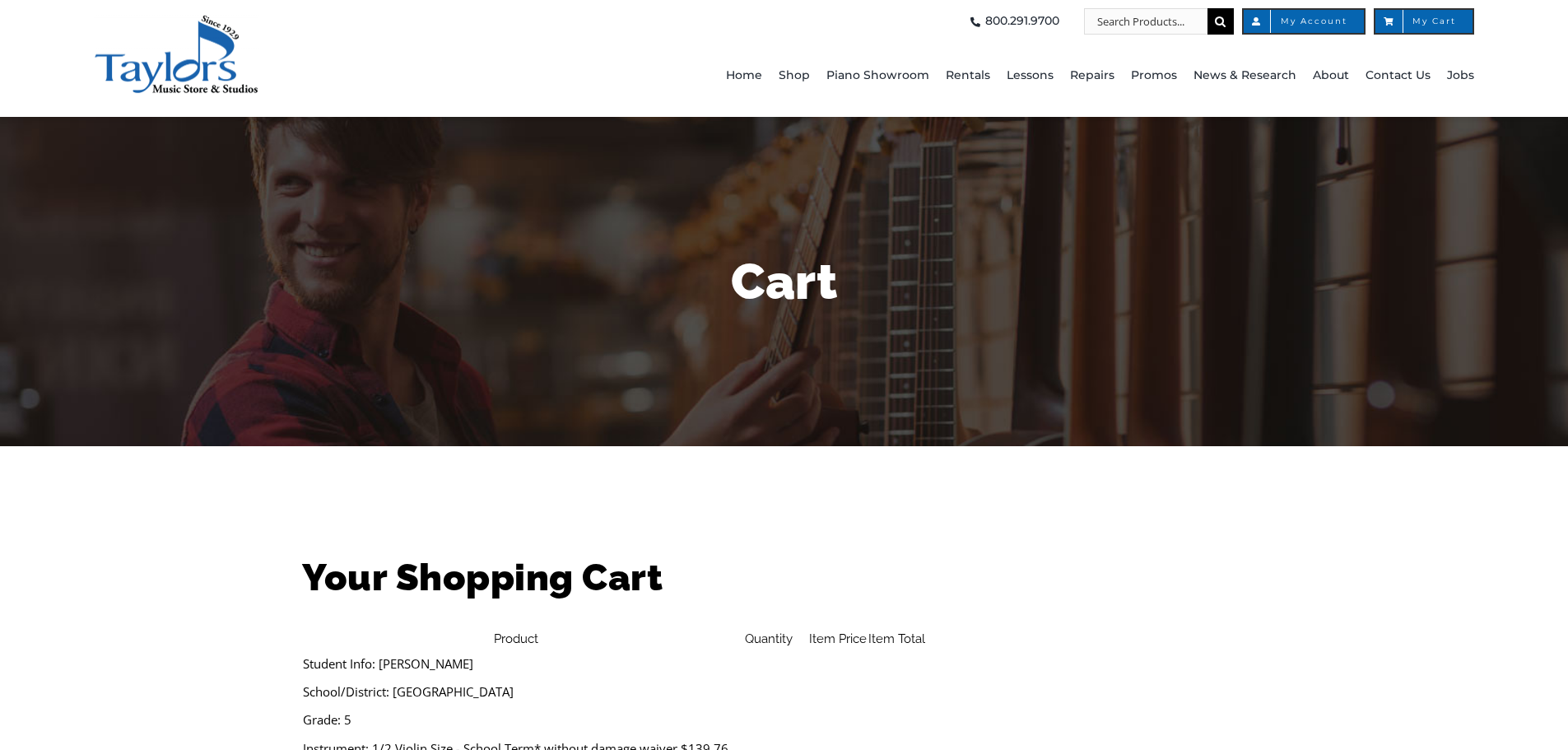
select select "PA"
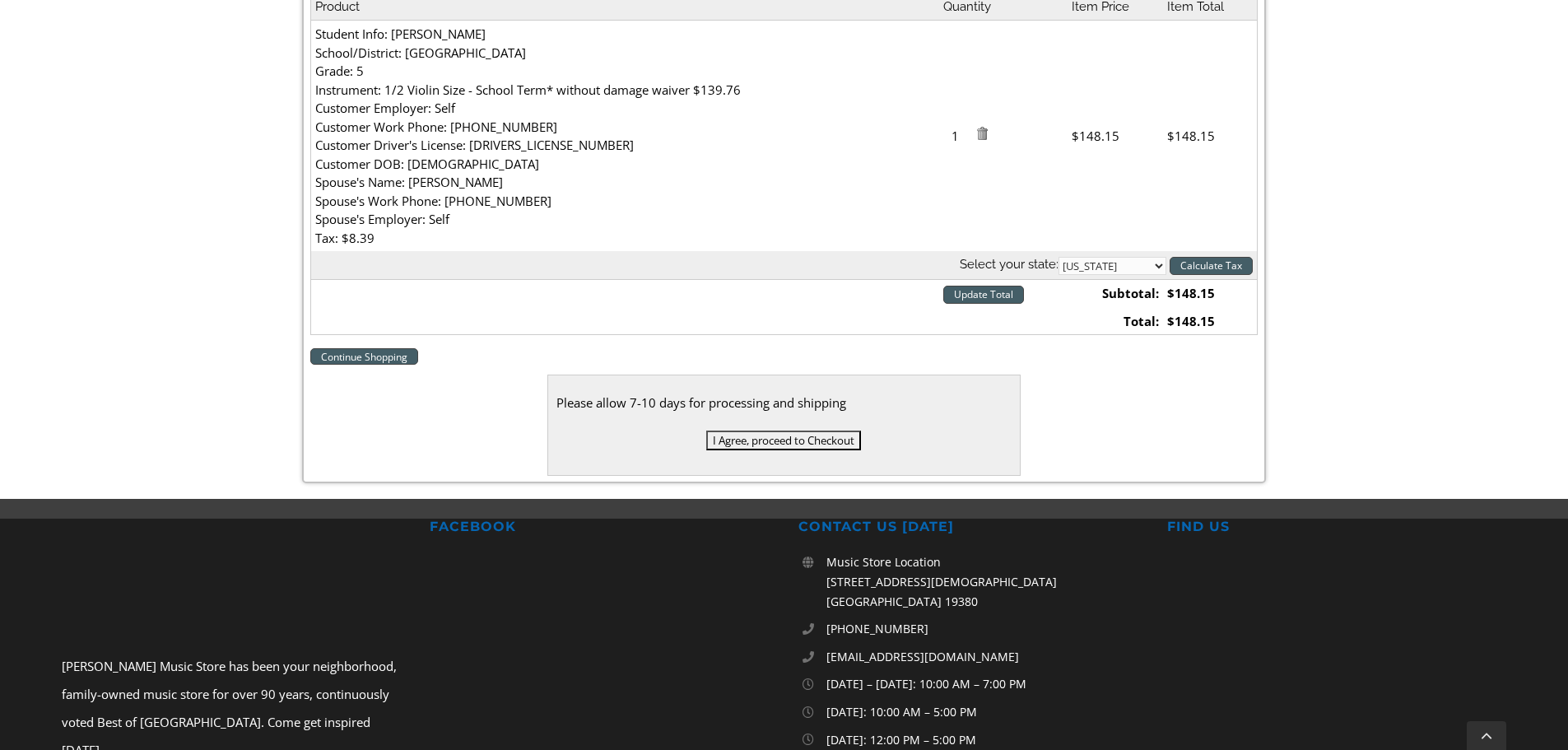
scroll to position [549, 0]
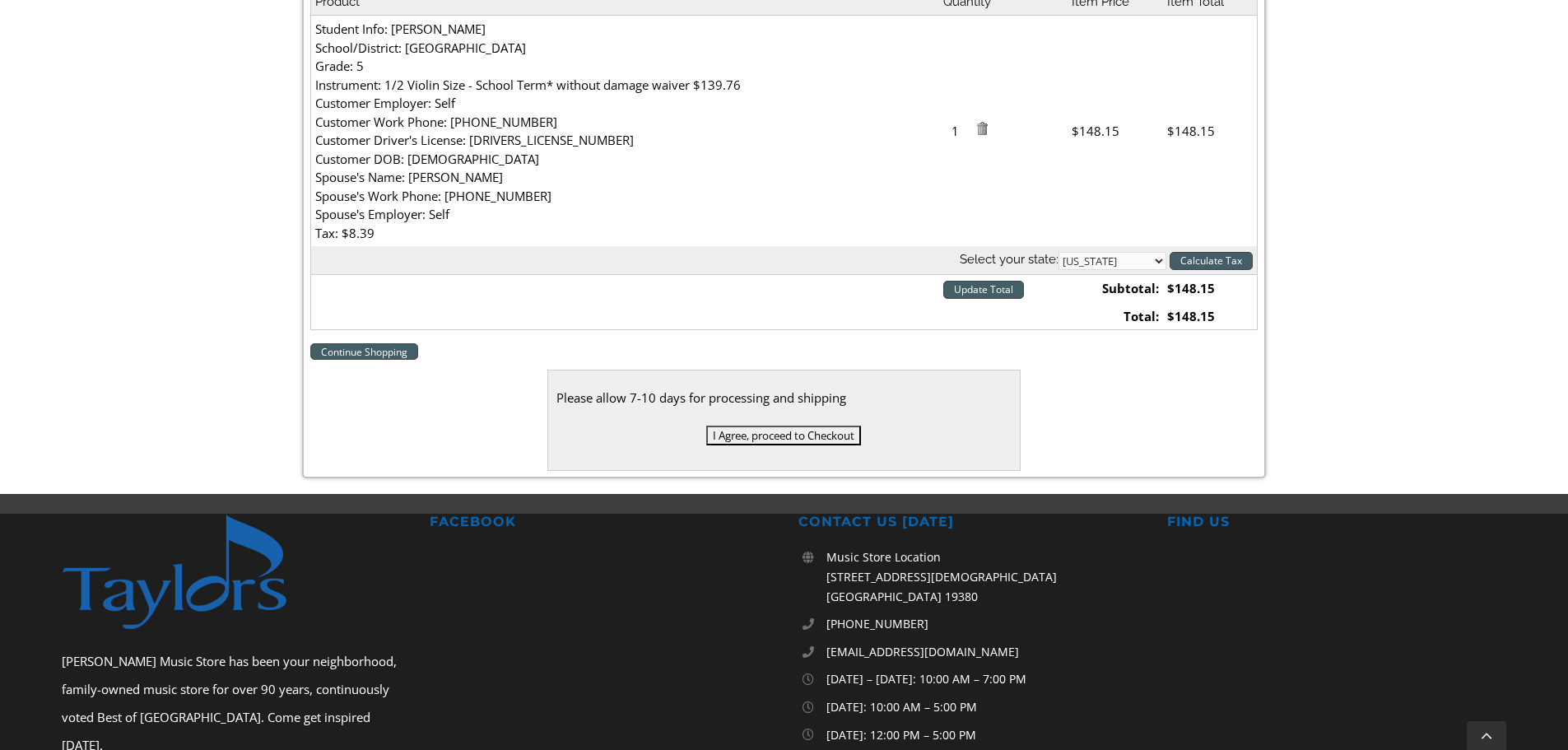
click at [825, 436] on input "I Agree, proceed to Checkout" at bounding box center [784, 435] width 155 height 20
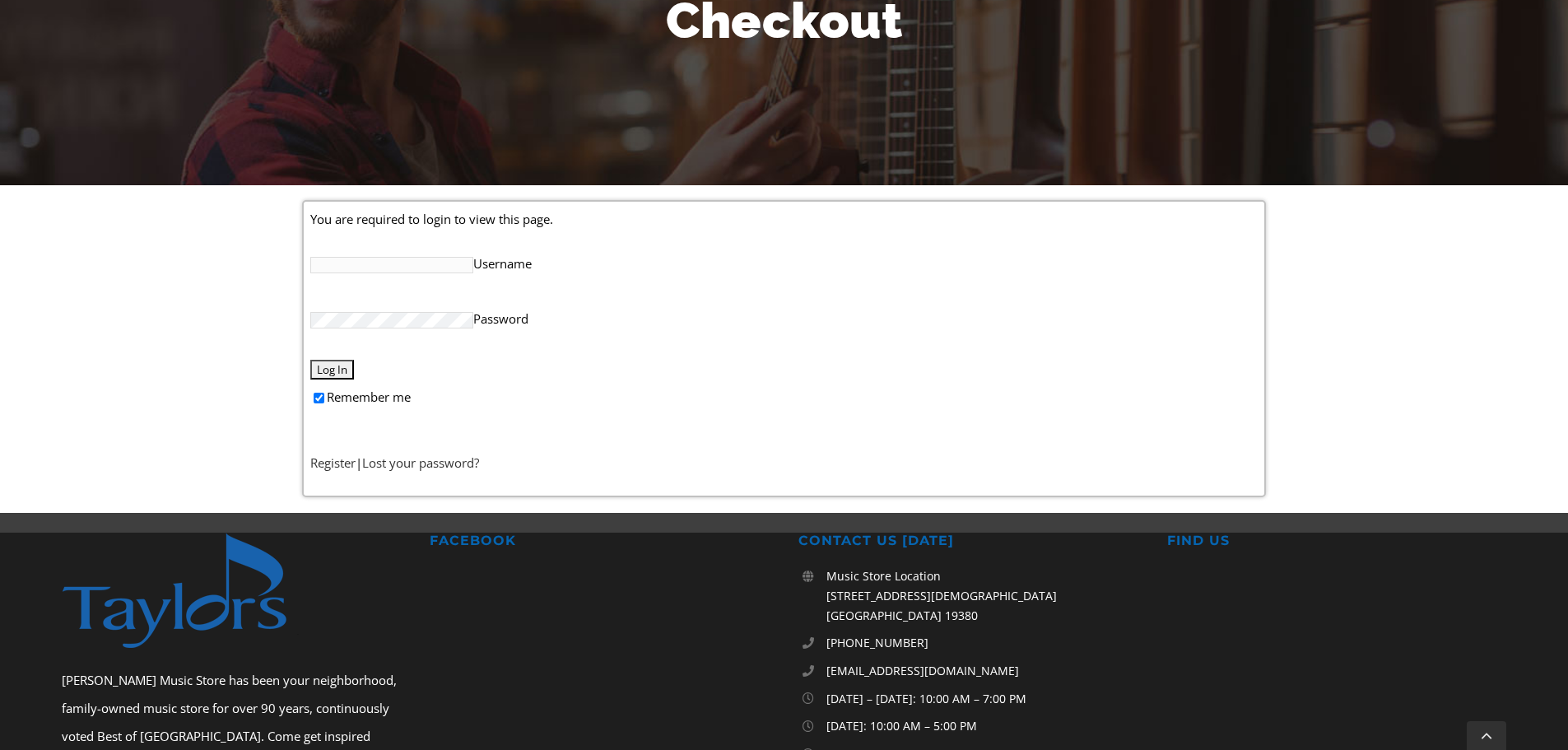
scroll to position [275, 0]
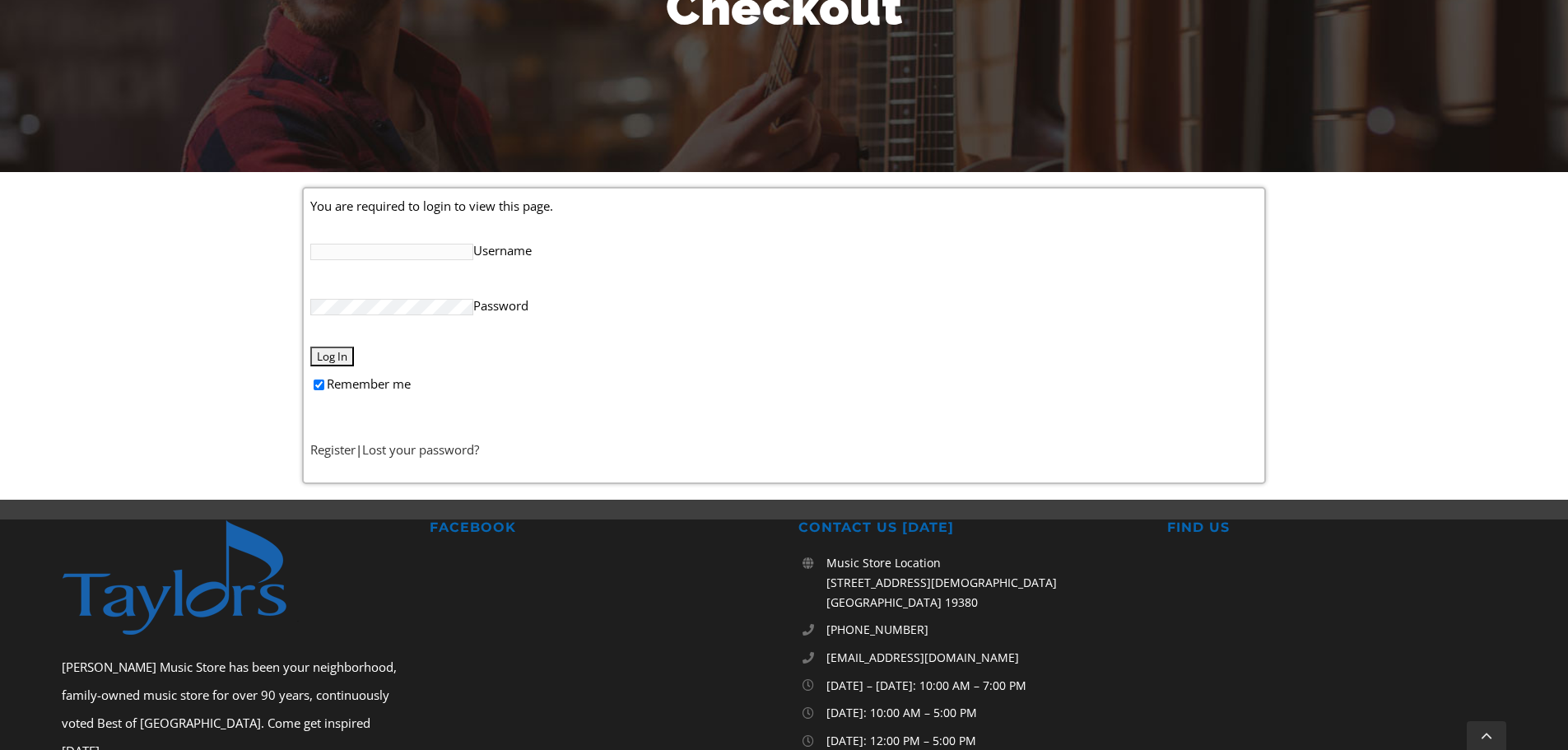
type input "[EMAIL_ADDRESS][DOMAIN_NAME]"
click at [325, 353] on input "Log In" at bounding box center [332, 356] width 43 height 20
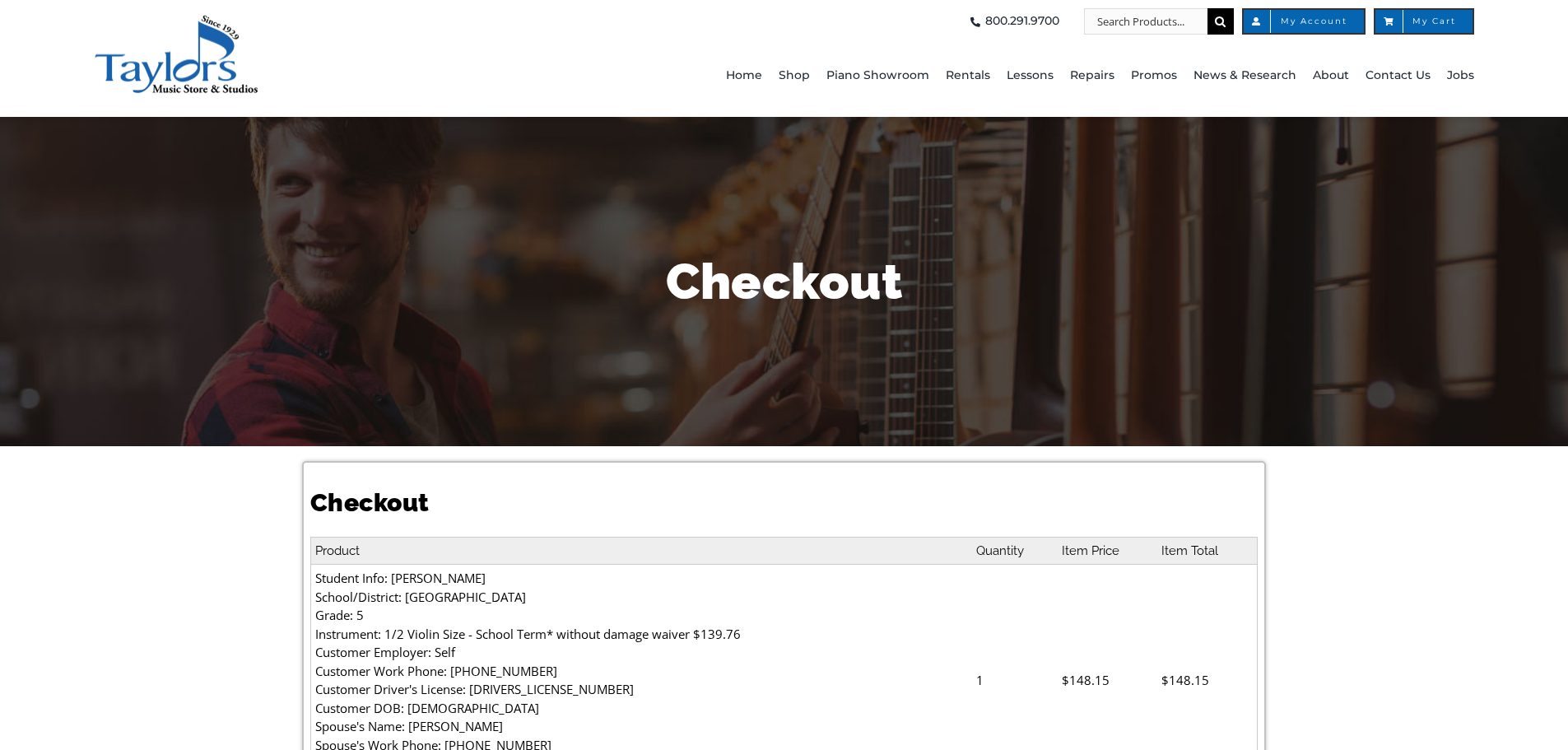
select select
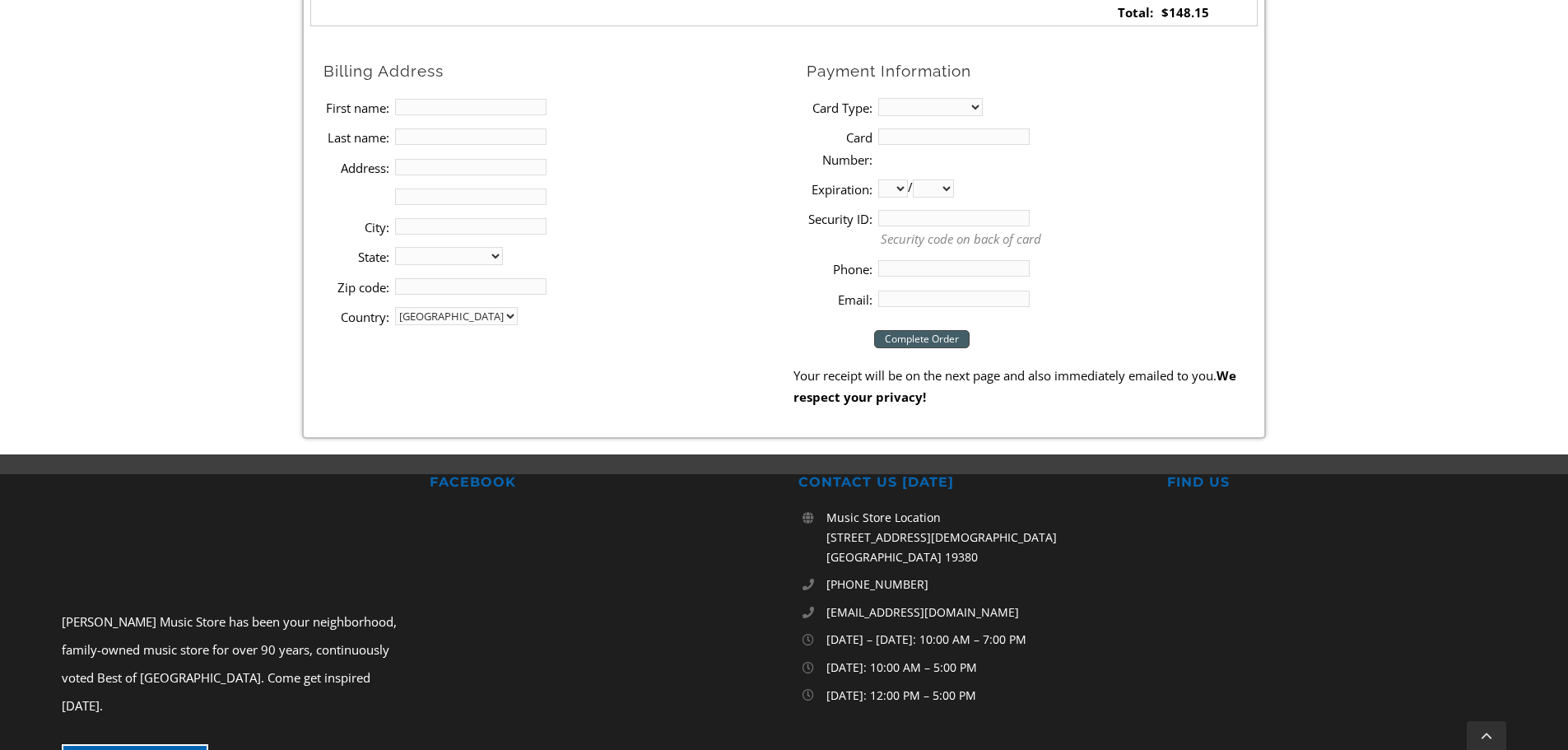
scroll to position [549, 0]
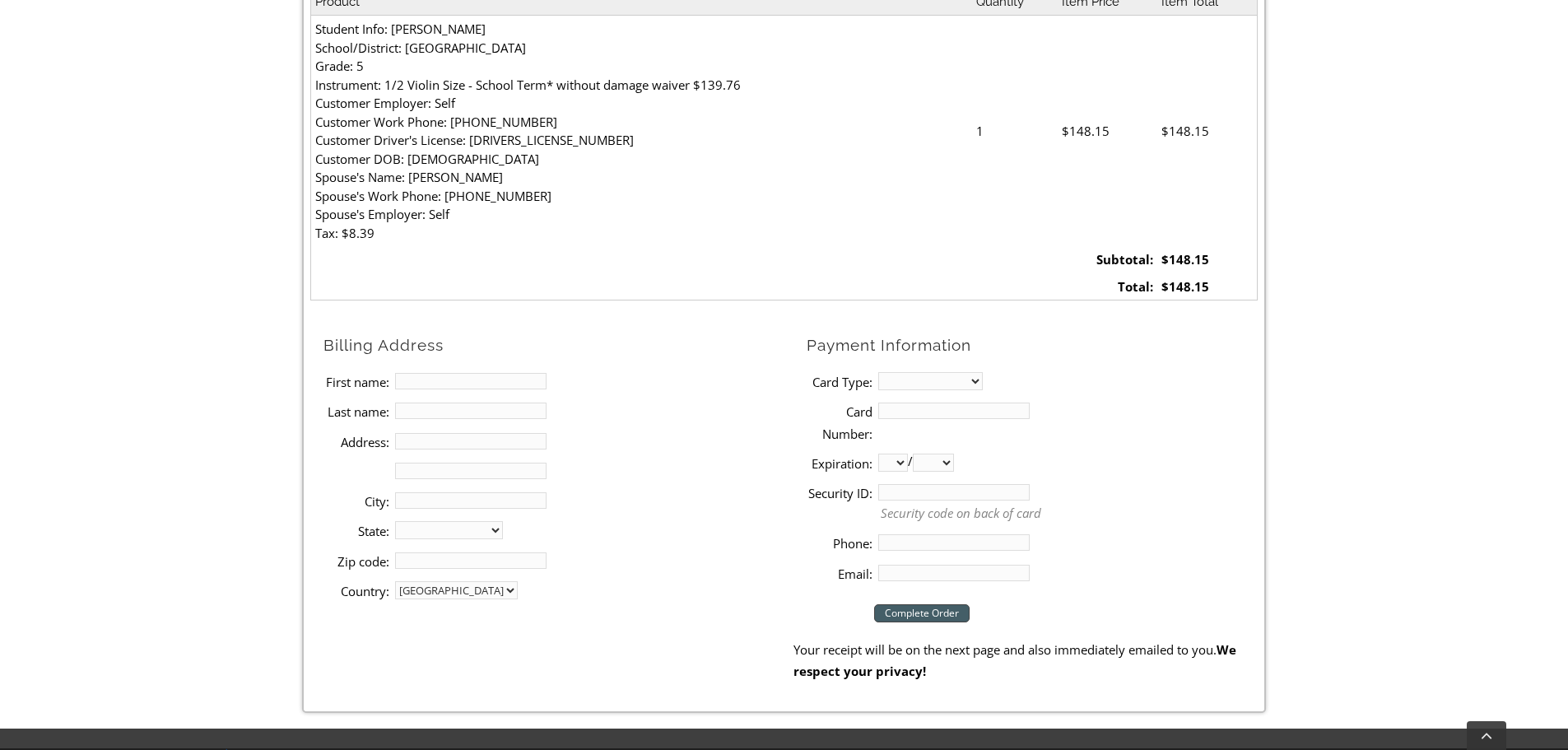
click at [417, 379] on input "First name:" at bounding box center [471, 380] width 152 height 16
type input "[PERSON_NAME]"
type input "Palita"
type input "[STREET_ADDRESS]"
type input "[GEOGRAPHIC_DATA]"
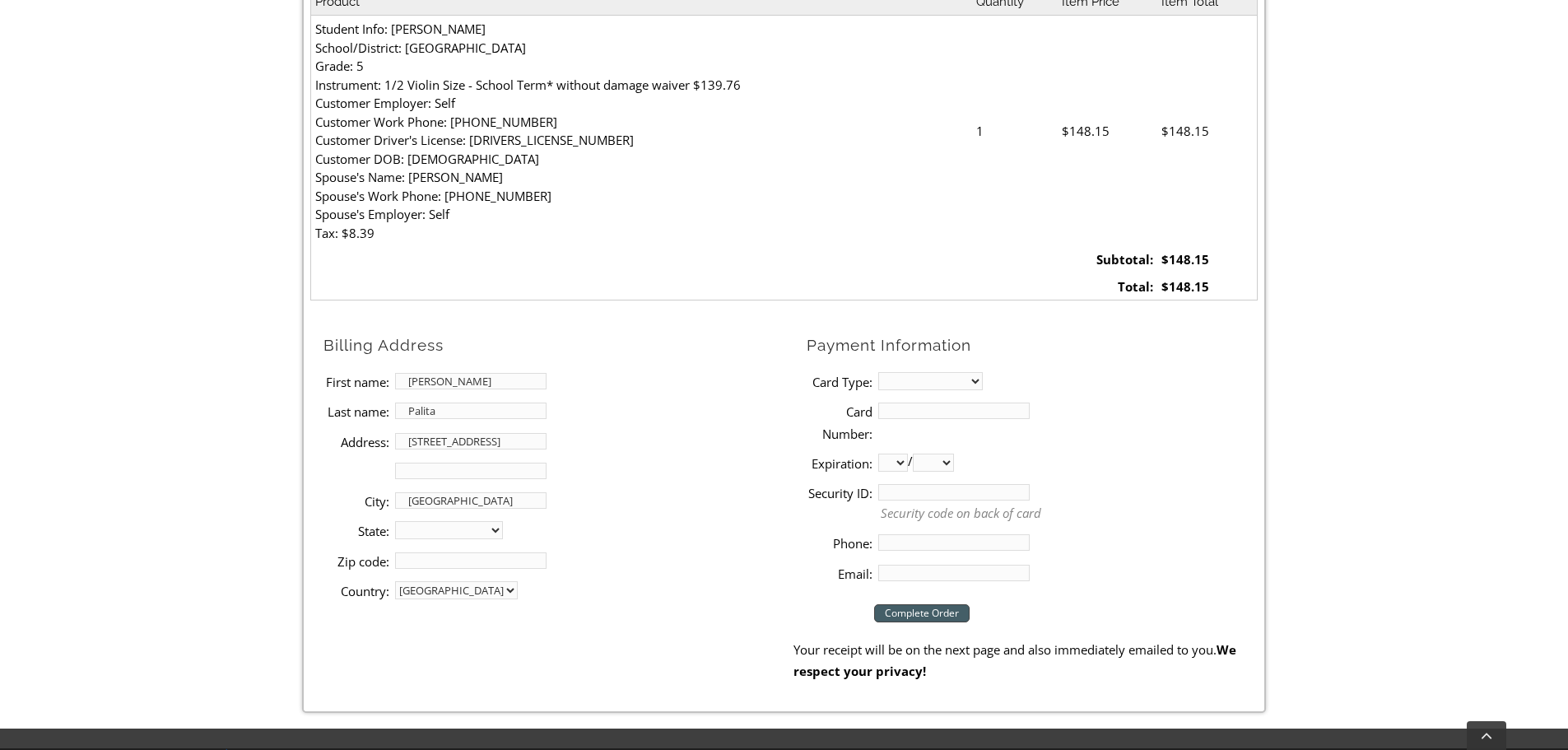
select select "PA"
type input "19363"
type input "4849834021"
click at [930, 379] on select "MasterCard Visa American Express Discover" at bounding box center [930, 380] width 105 height 18
select select "visa"
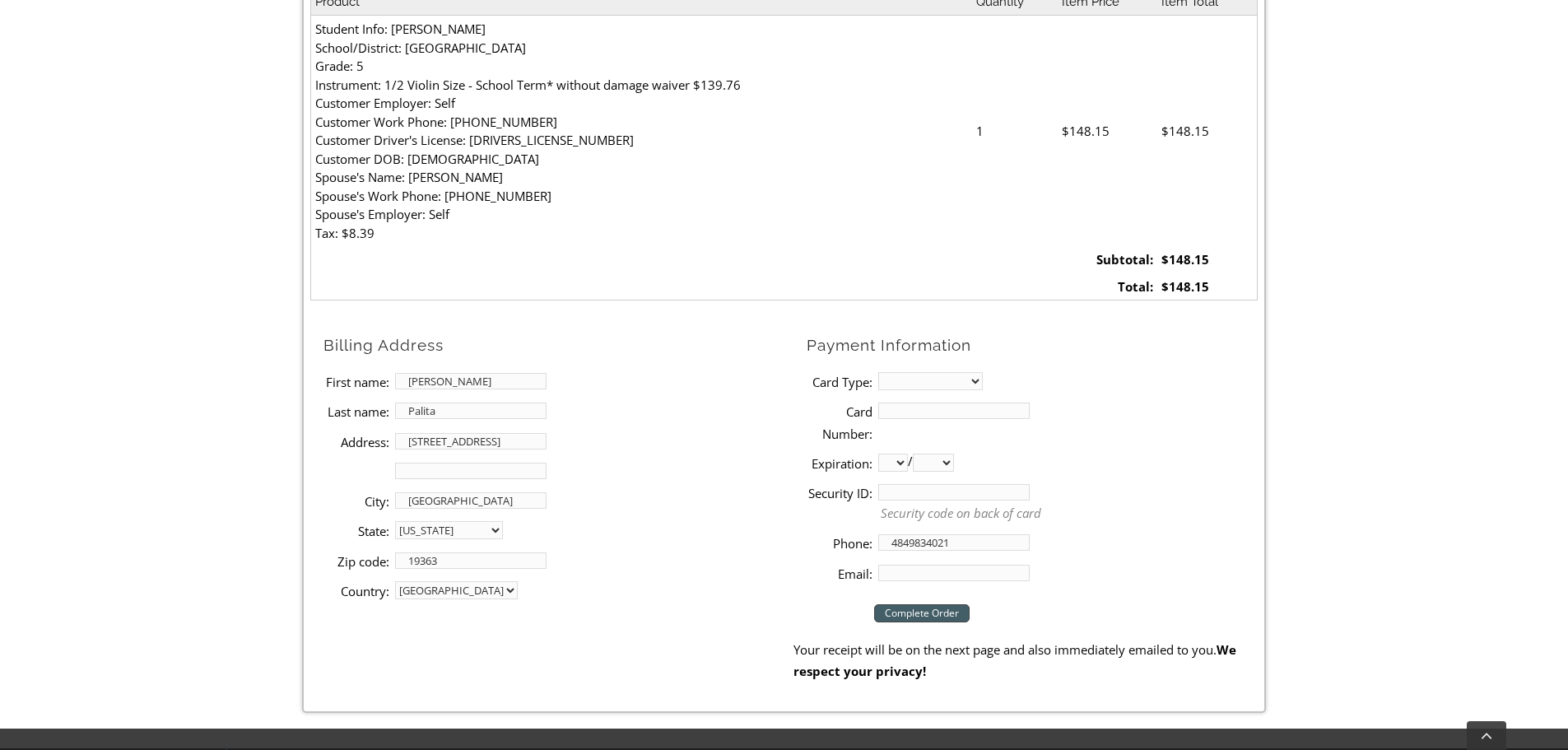
click at [878, 372] on select "MasterCard Visa American Express Discover" at bounding box center [930, 380] width 105 height 18
click at [941, 410] on input "Card Number:" at bounding box center [954, 410] width 152 height 16
type input "[CREDIT_CARD_NUMBER]"
click at [897, 467] on select "01 02 03 04 05 06 07 08 09 10 11 12" at bounding box center [892, 462] width 29 height 18
select select "07"
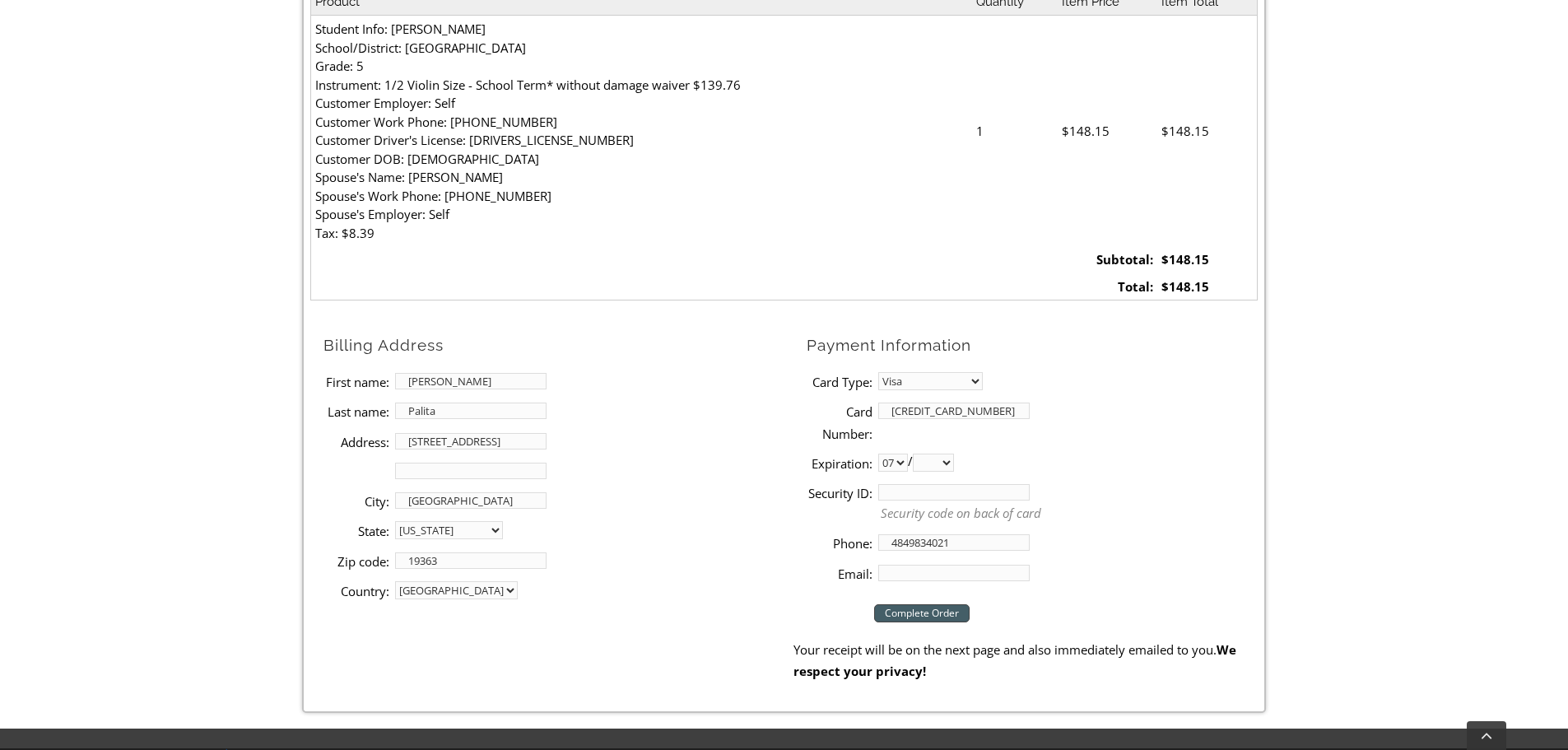
click at [878, 454] on select "01 02 03 04 05 06 07 08 09 10 11 12" at bounding box center [892, 462] width 29 height 18
click at [947, 460] on select "2025 2026 2027 2028 2029 2030 2031 2032 2033 2034 2035 2036 2037" at bounding box center [934, 462] width 42 height 18
select select "2030"
click at [920, 454] on select "2025 2026 2027 2028 2029 2030 2031 2032 2033 2034 2035 2036 2037" at bounding box center [934, 462] width 42 height 18
click at [930, 488] on input "Security ID:" at bounding box center [954, 492] width 152 height 16
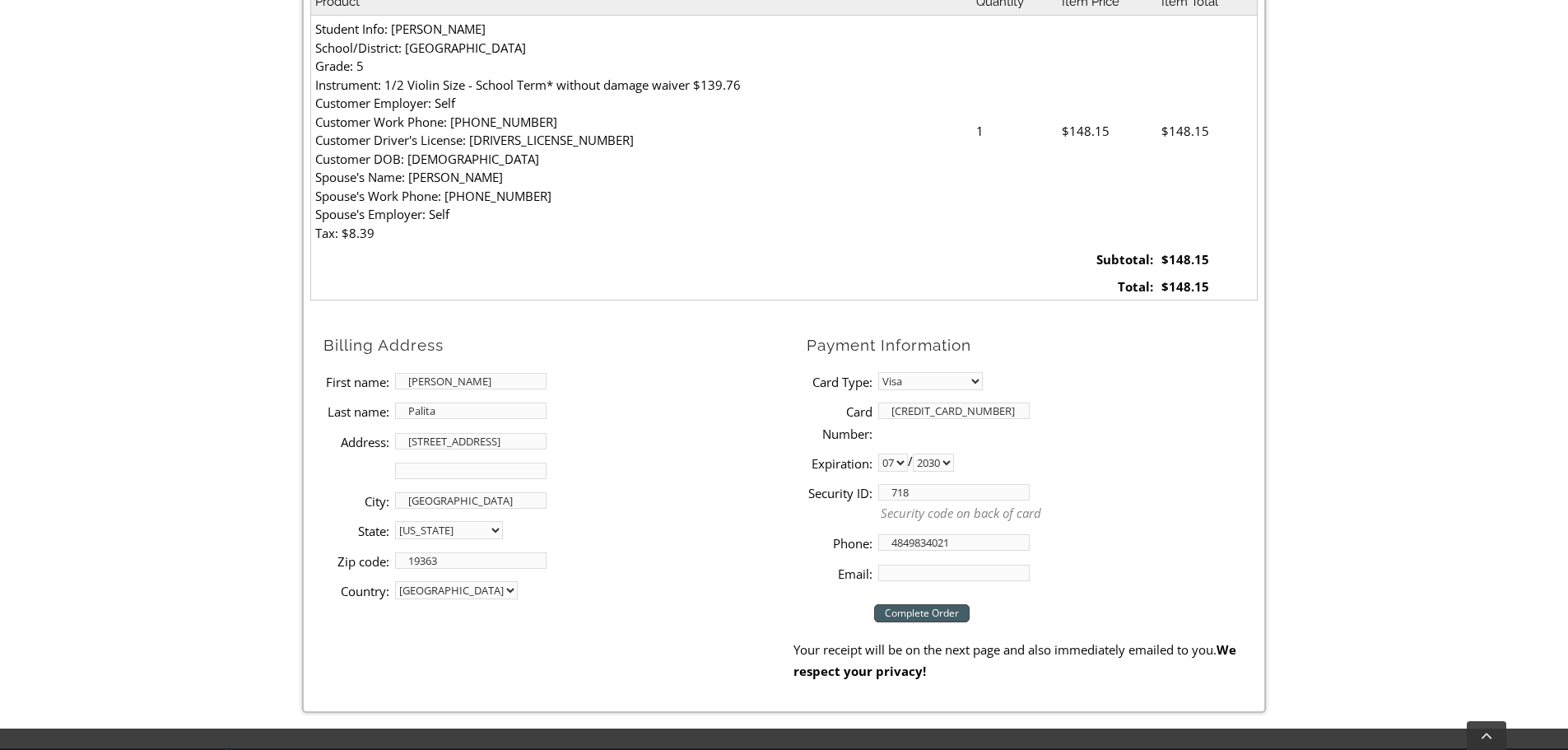
type input "718"
click at [916, 575] on input "Email:" at bounding box center [954, 573] width 152 height 16
type input "[EMAIL_ADDRESS][DOMAIN_NAME]"
click at [927, 608] on input "Complete Order" at bounding box center [922, 612] width 95 height 18
